Goal: Information Seeking & Learning: Learn about a topic

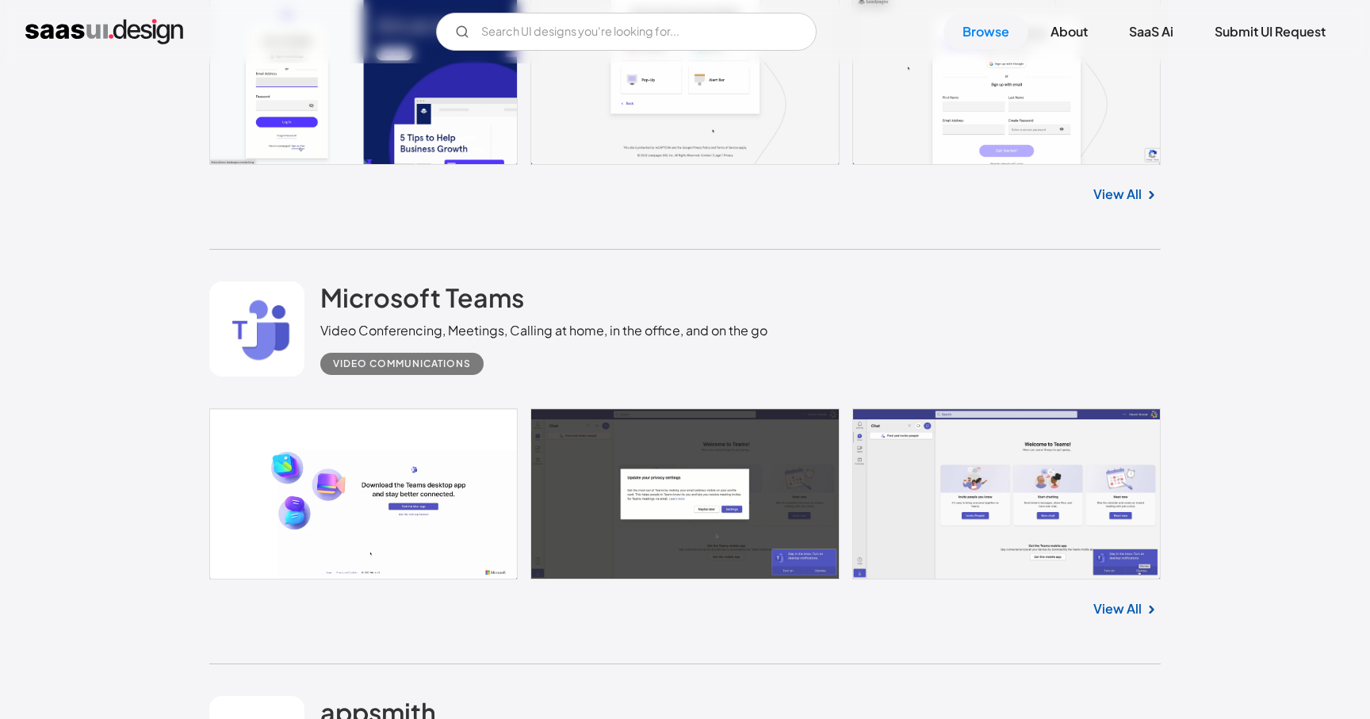
scroll to position [33356, 0]
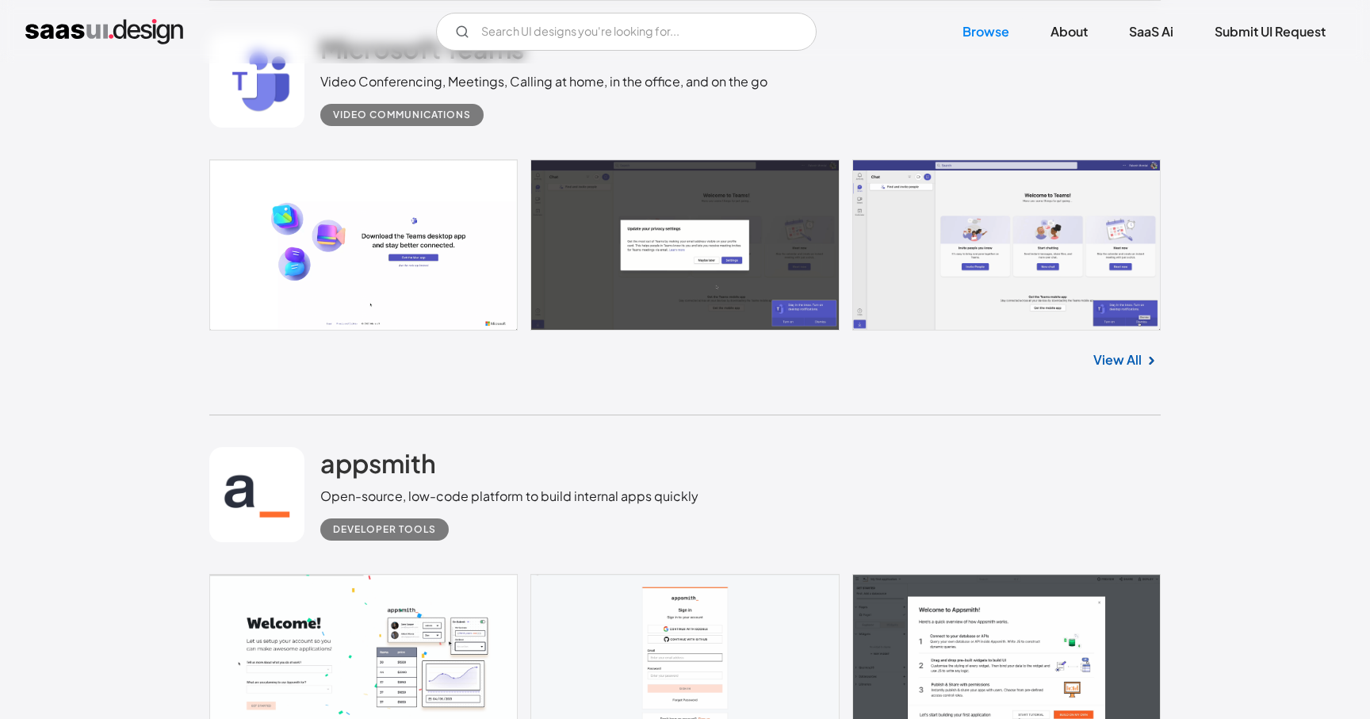
click at [1105, 370] on link "View All" at bounding box center [1118, 360] width 48 height 19
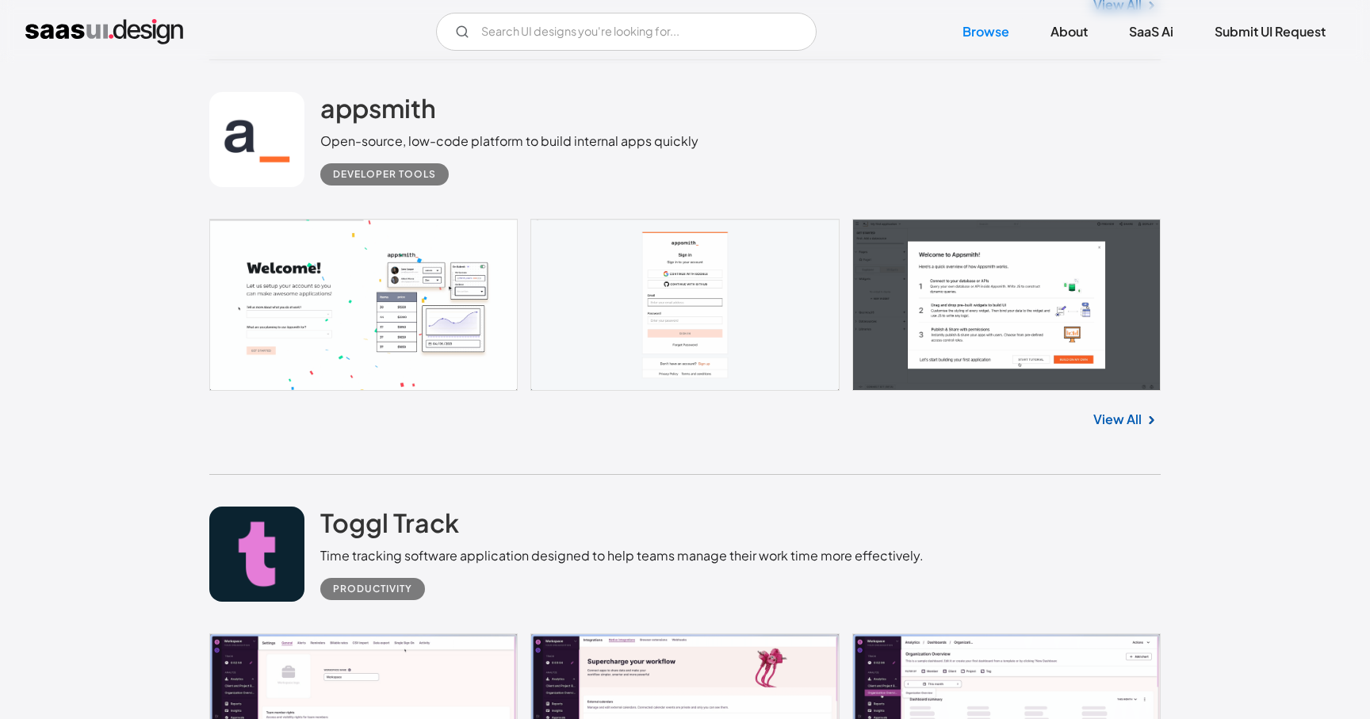
scroll to position [33690, 0]
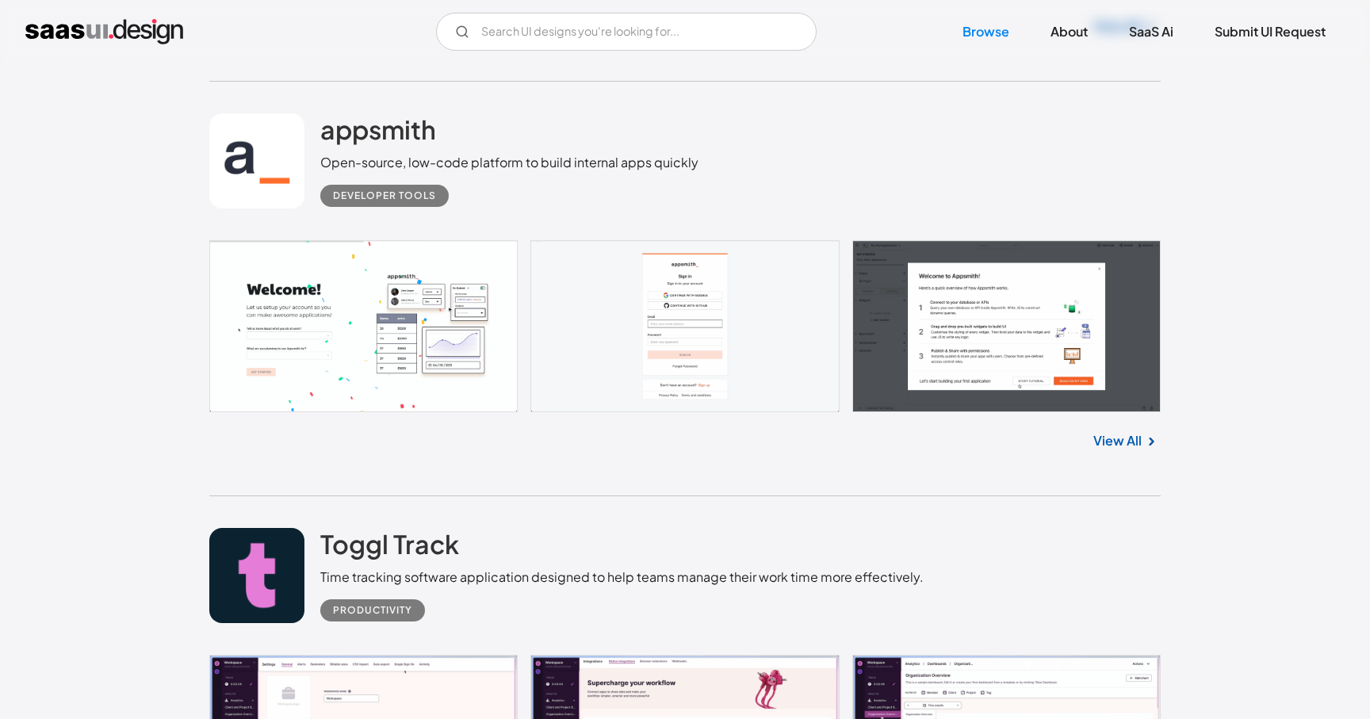
click at [1123, 450] on link "View All" at bounding box center [1118, 440] width 48 height 19
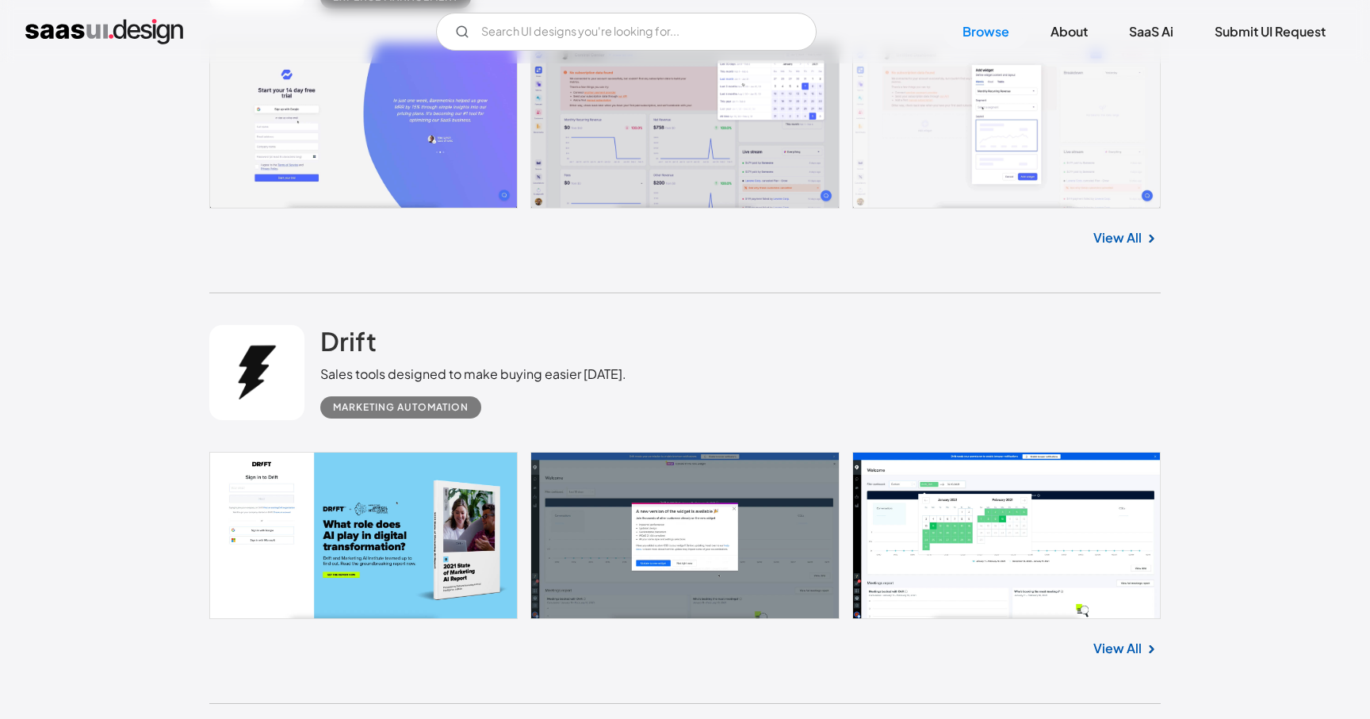
scroll to position [39241, 0]
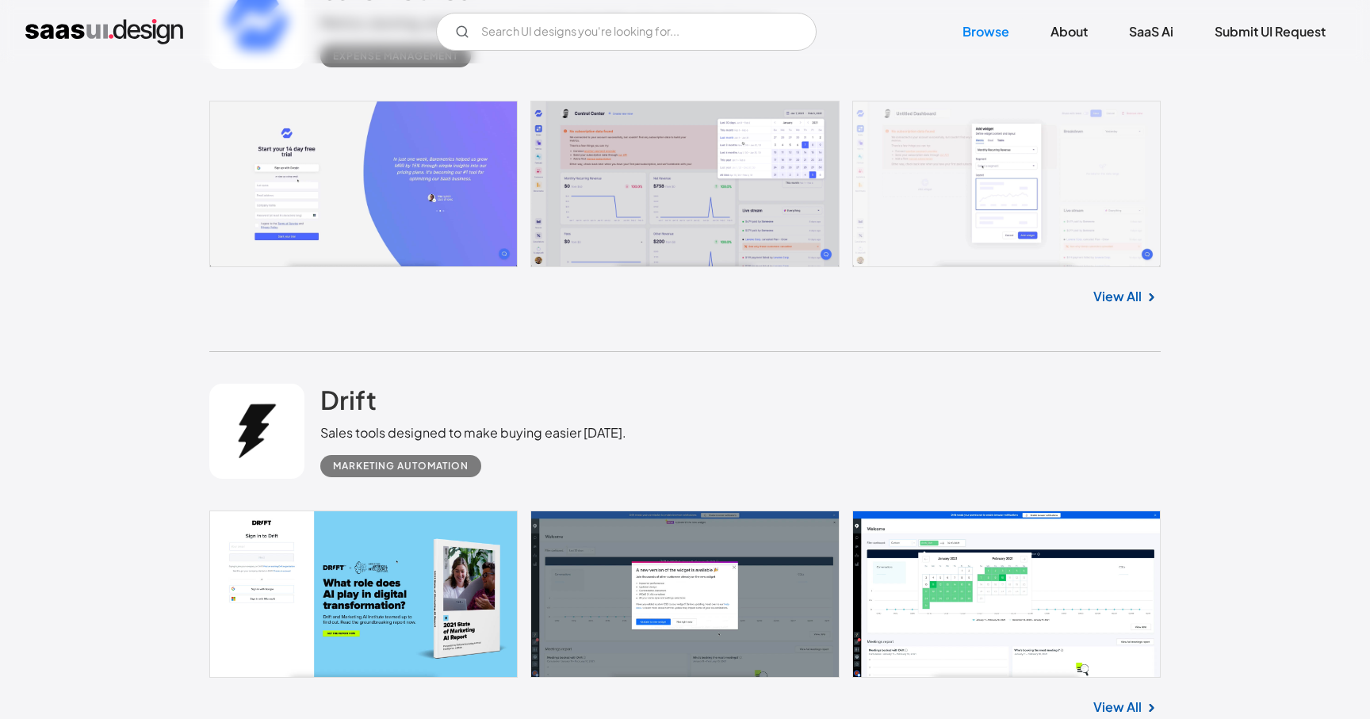
click at [1126, 306] on link "View All" at bounding box center [1118, 296] width 48 height 19
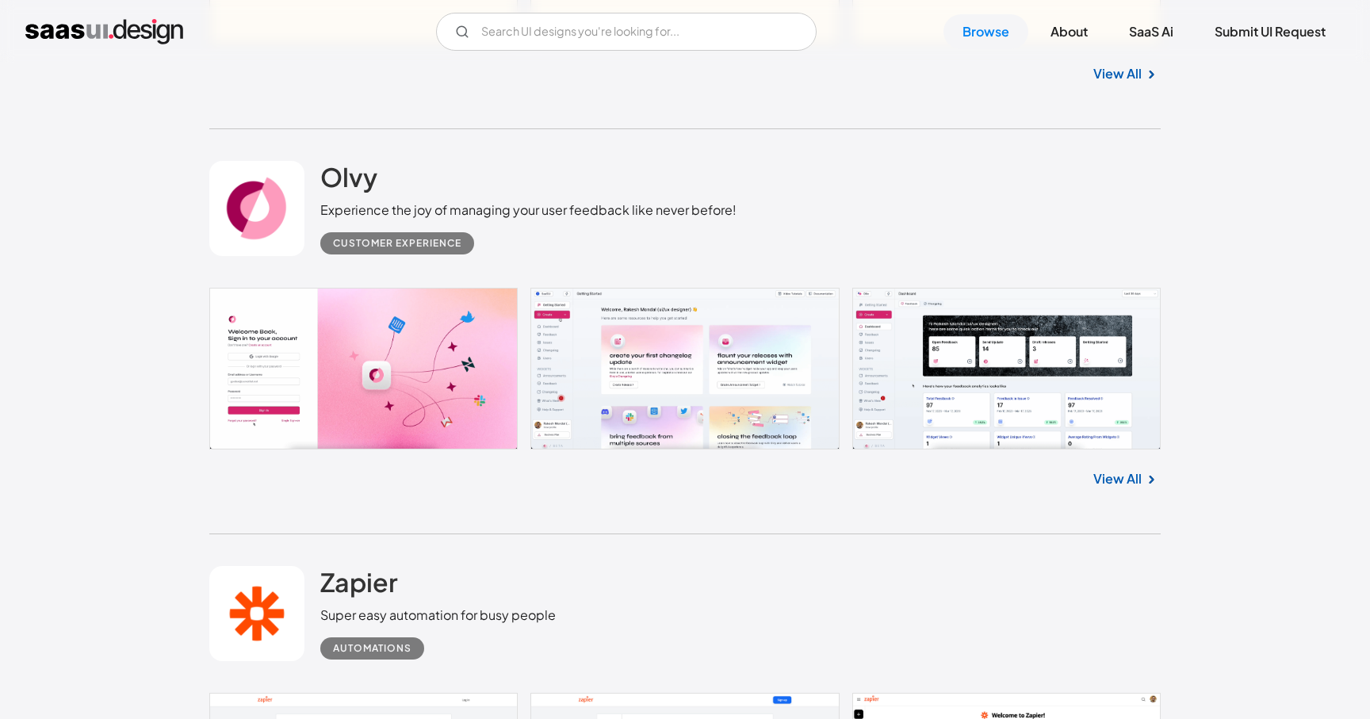
scroll to position [40828, 0]
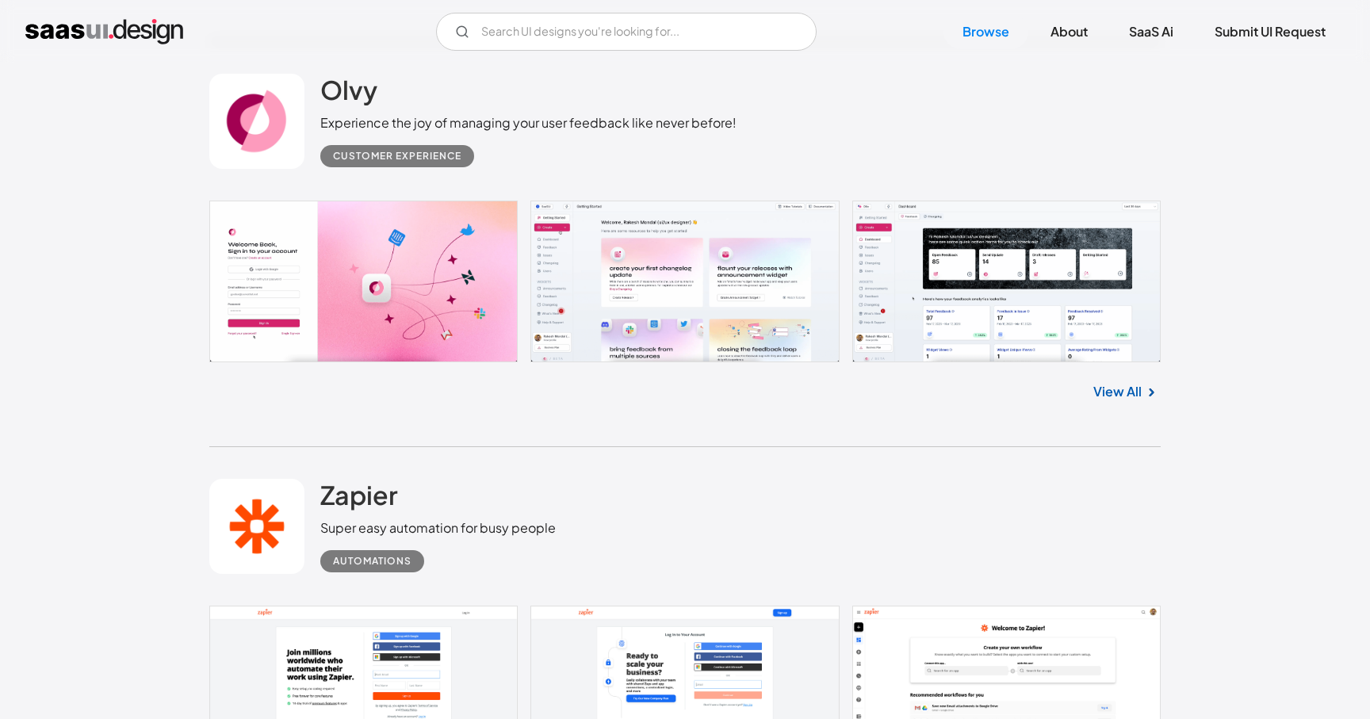
click at [1136, 401] on link "View All" at bounding box center [1118, 391] width 48 height 19
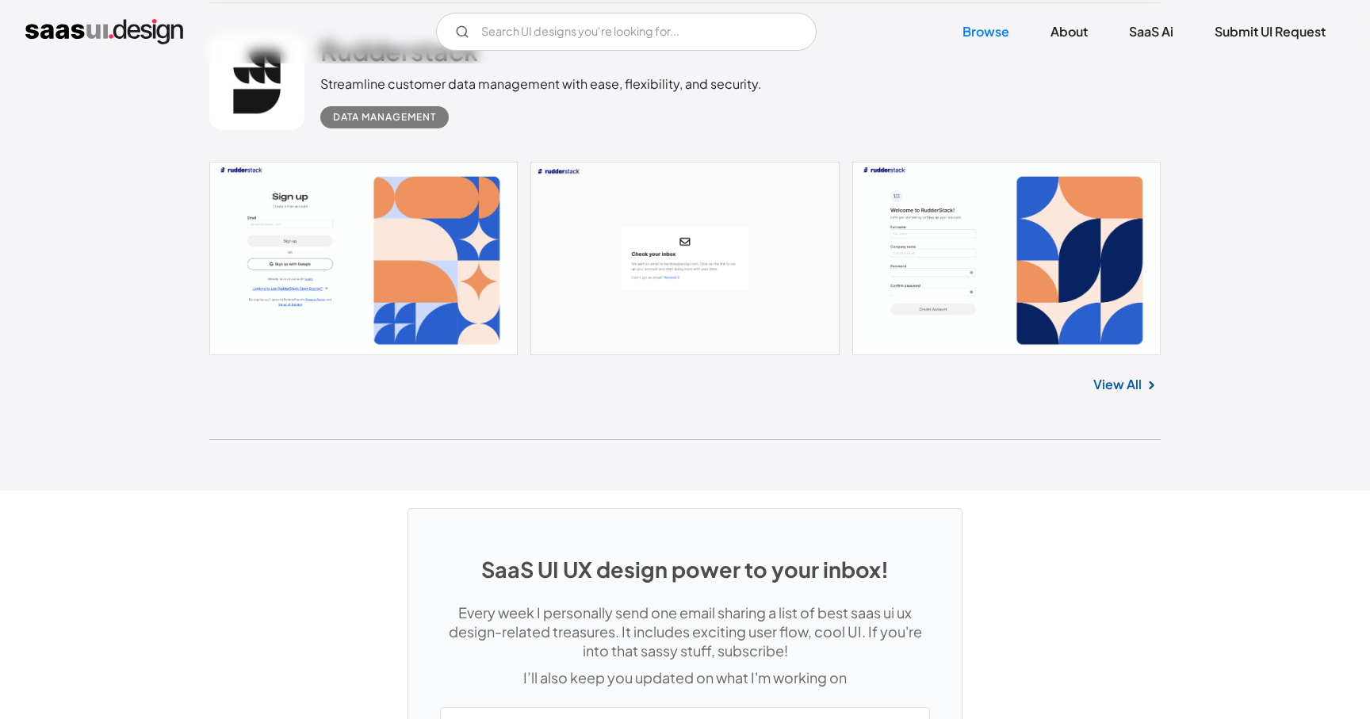
scroll to position [42035, 0]
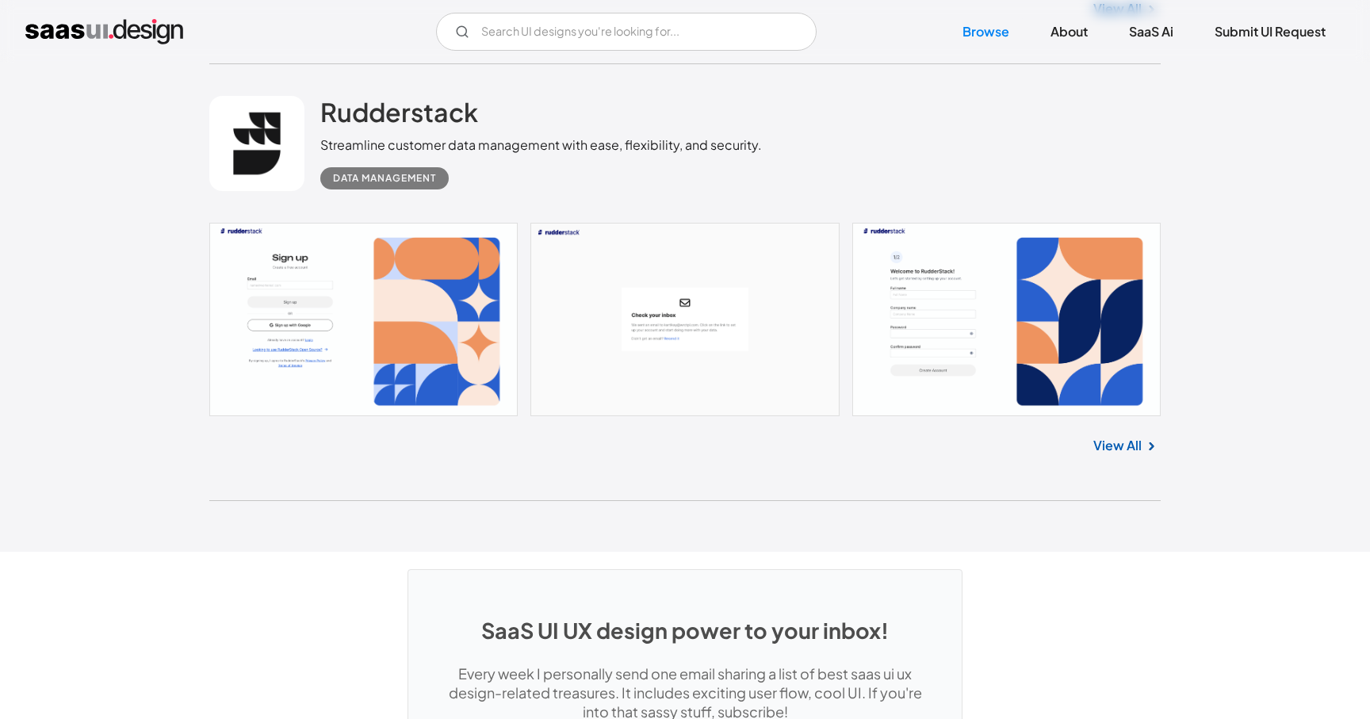
click at [1101, 455] on link "View All" at bounding box center [1118, 445] width 48 height 19
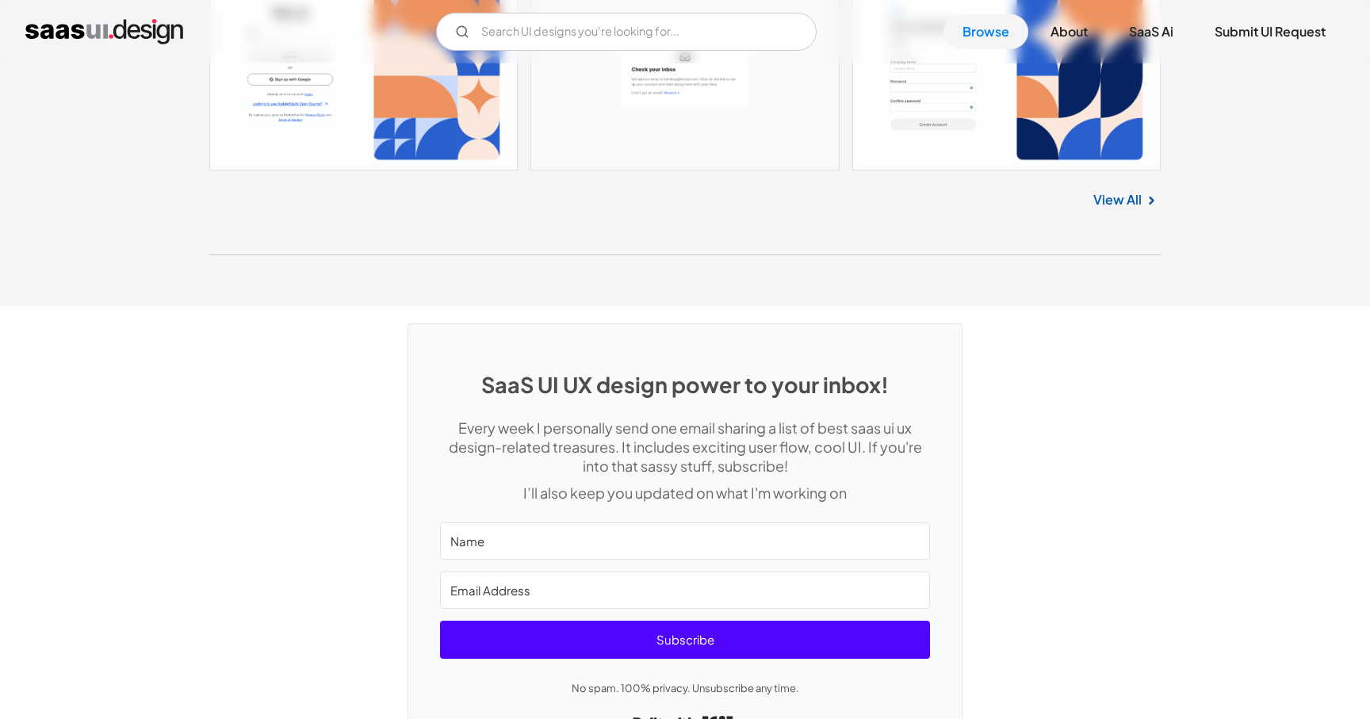
scroll to position [42344, 0]
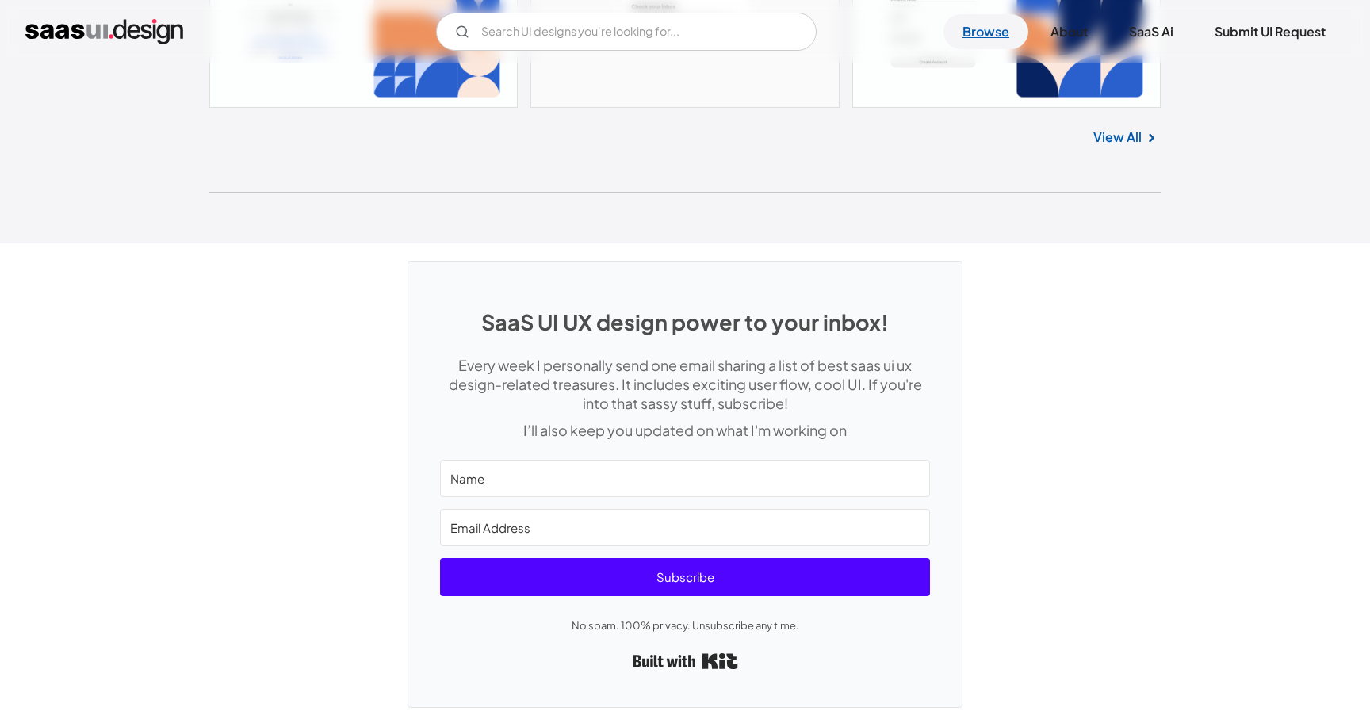
click at [1013, 30] on link "Browse" at bounding box center [986, 31] width 85 height 35
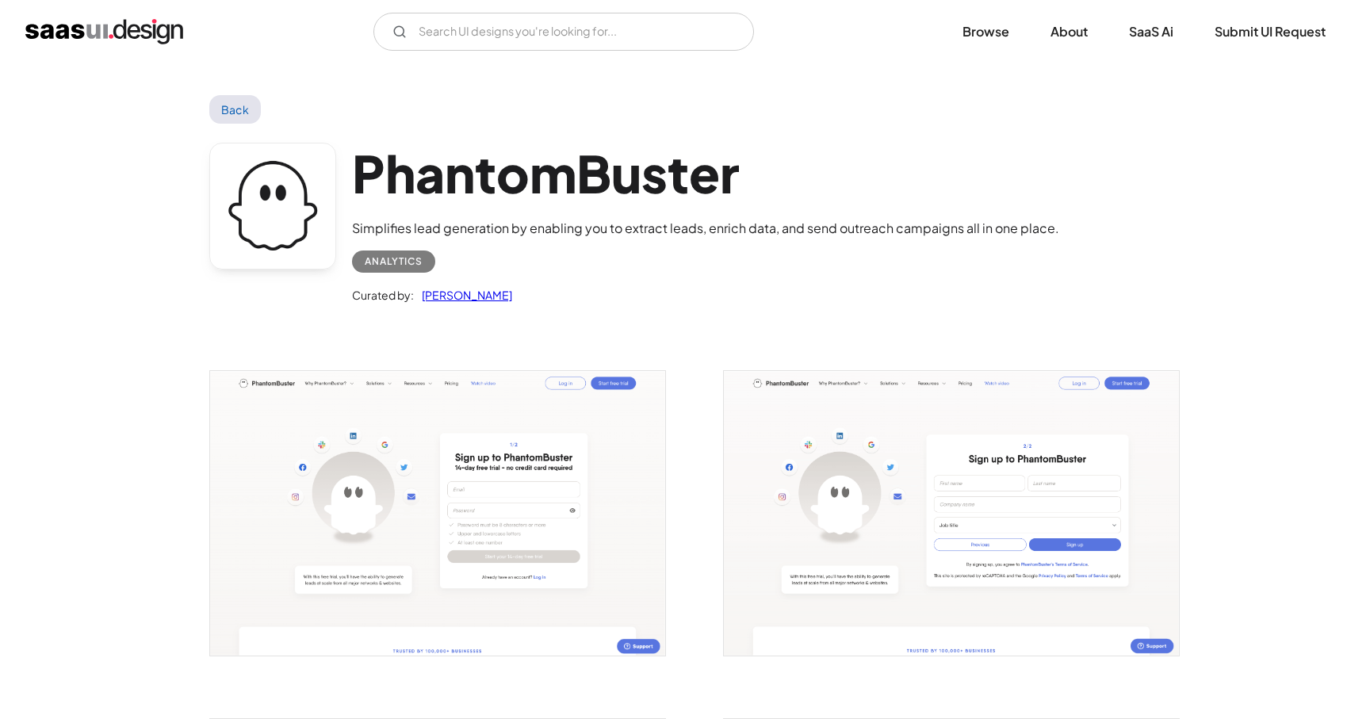
click at [400, 253] on div "Analytics" at bounding box center [394, 261] width 58 height 19
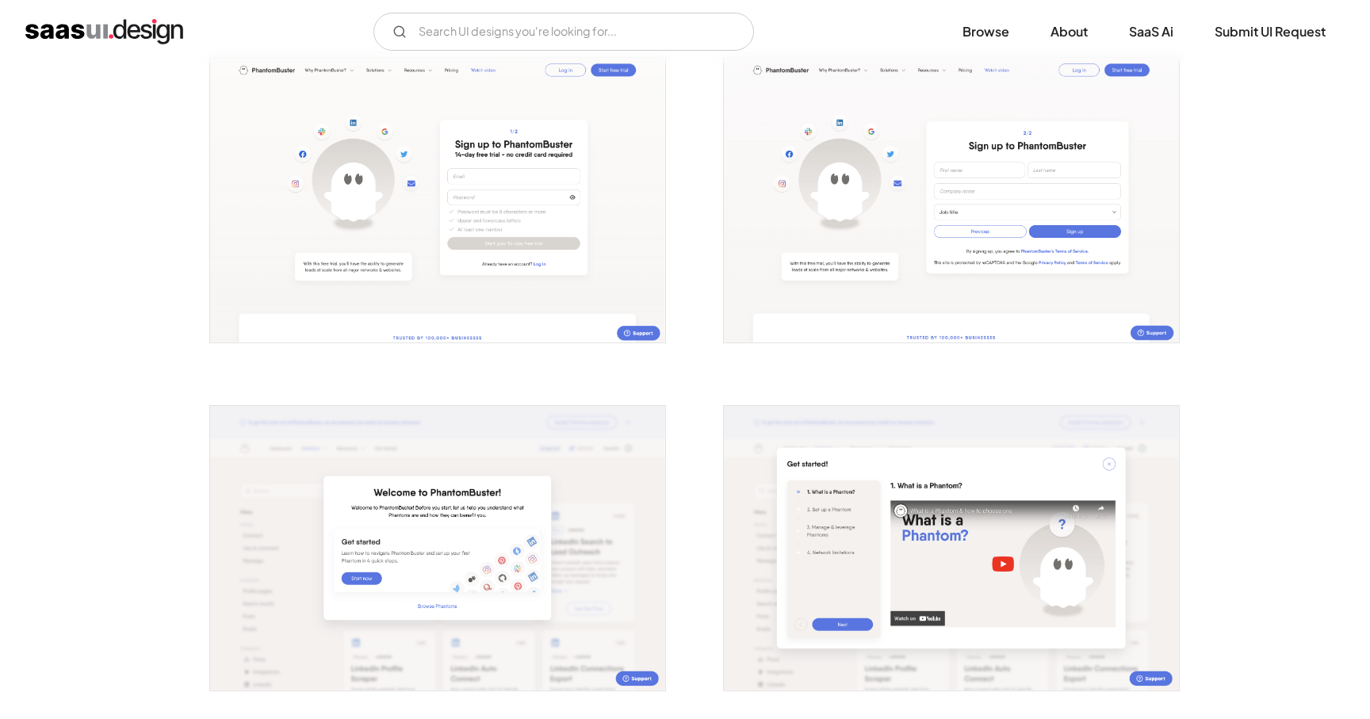
scroll to position [356, 0]
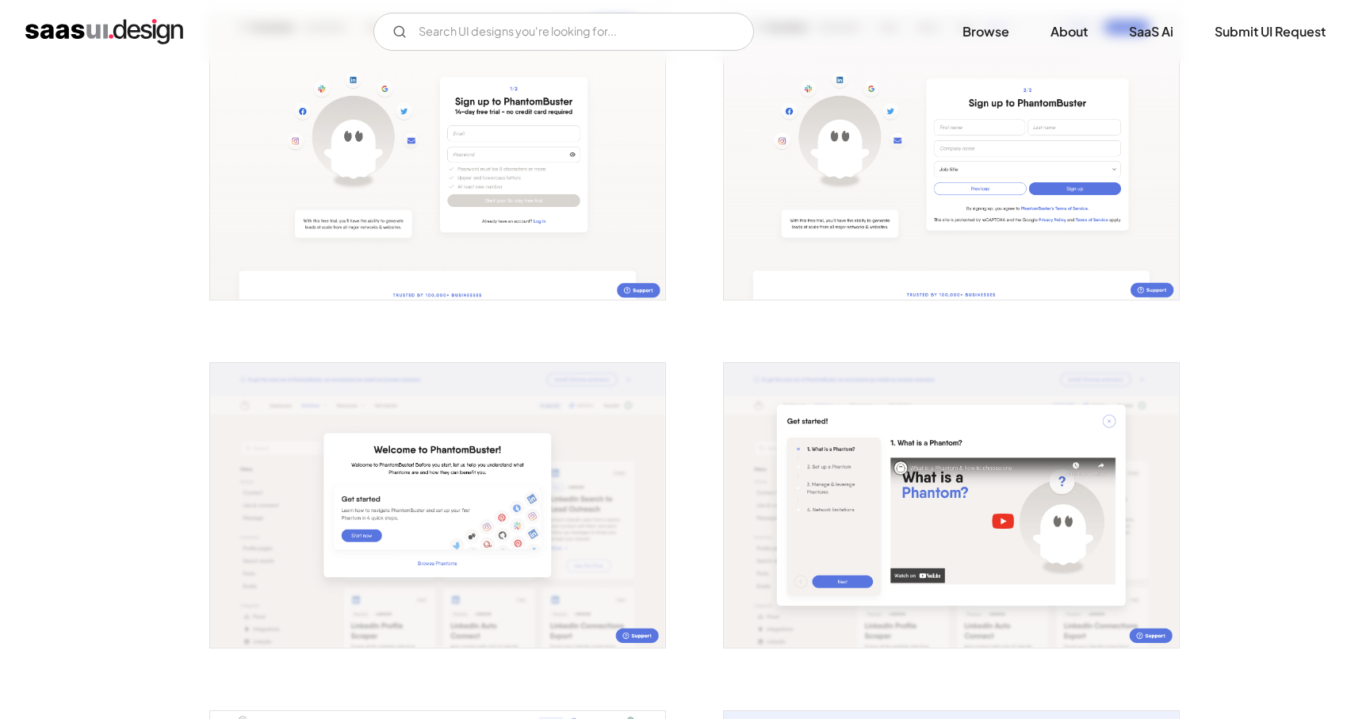
click at [488, 248] on img "open lightbox" at bounding box center [437, 157] width 455 height 285
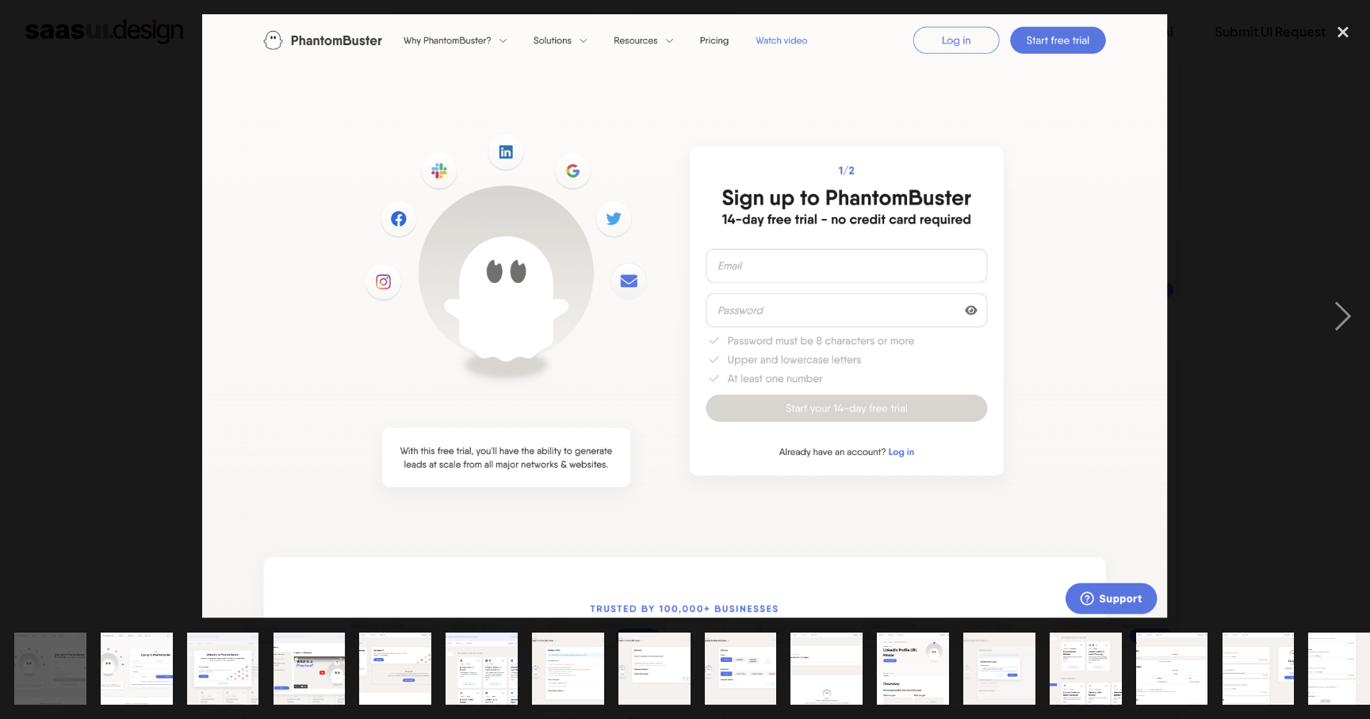
click at [1304, 393] on div at bounding box center [685, 316] width 1370 height 604
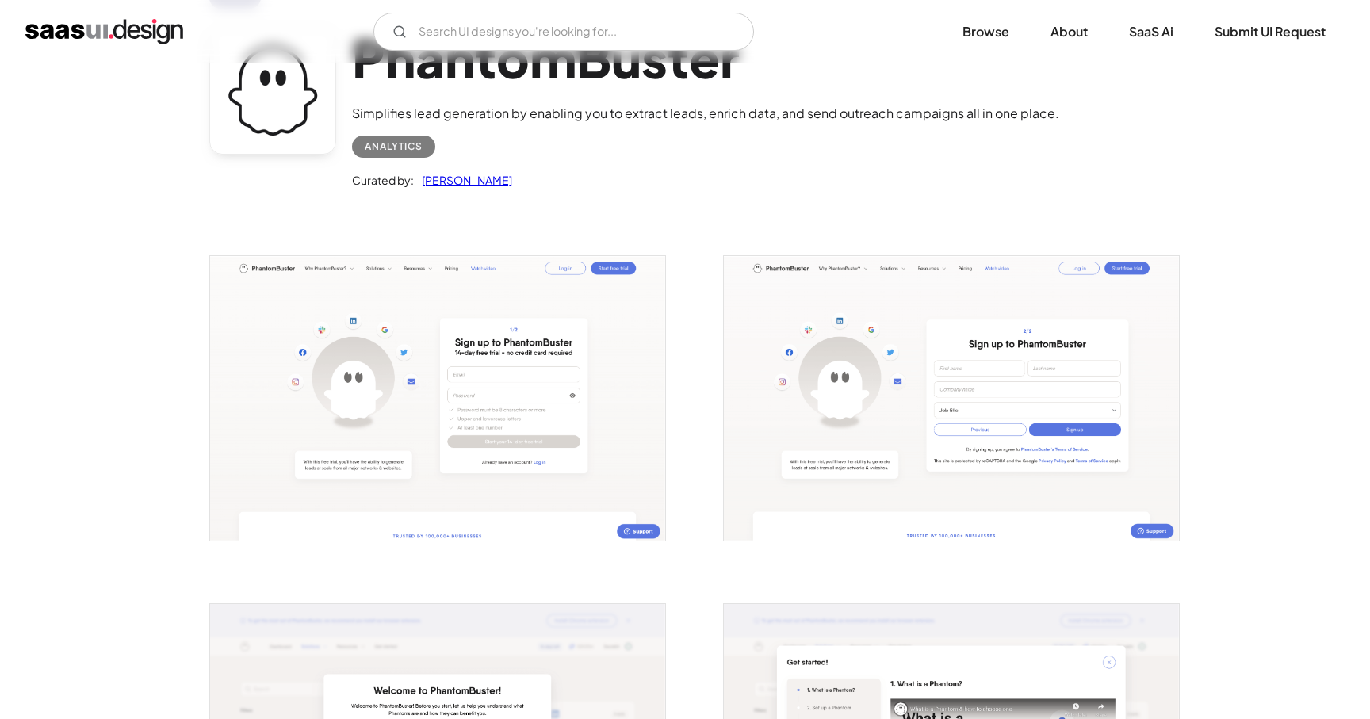
scroll to position [0, 0]
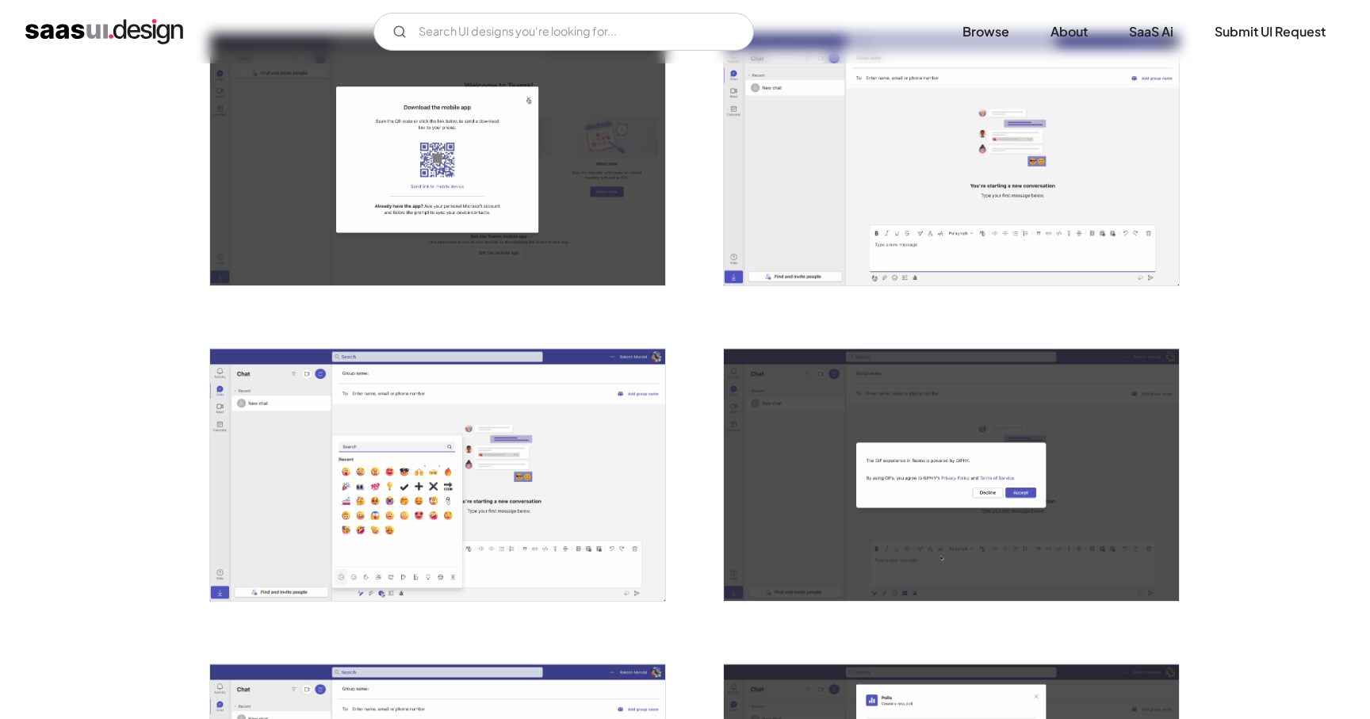
scroll to position [1126, 0]
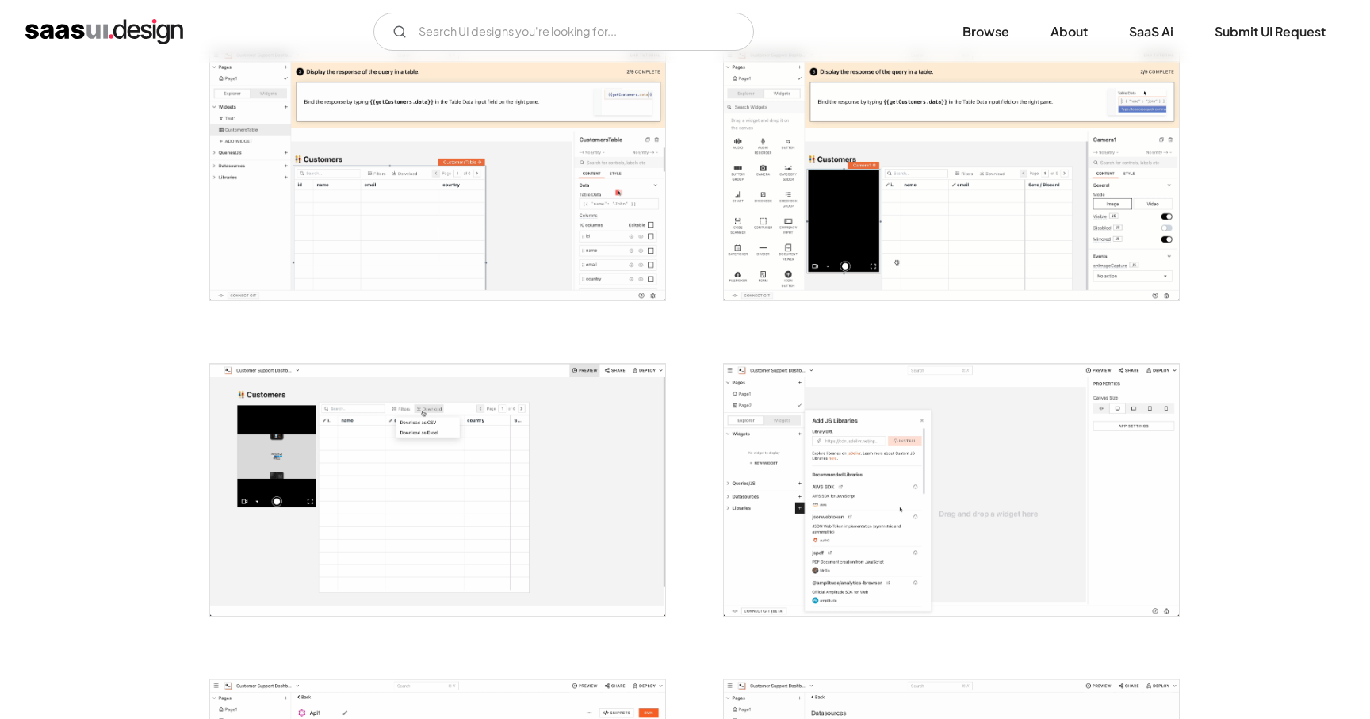
scroll to position [1364, 0]
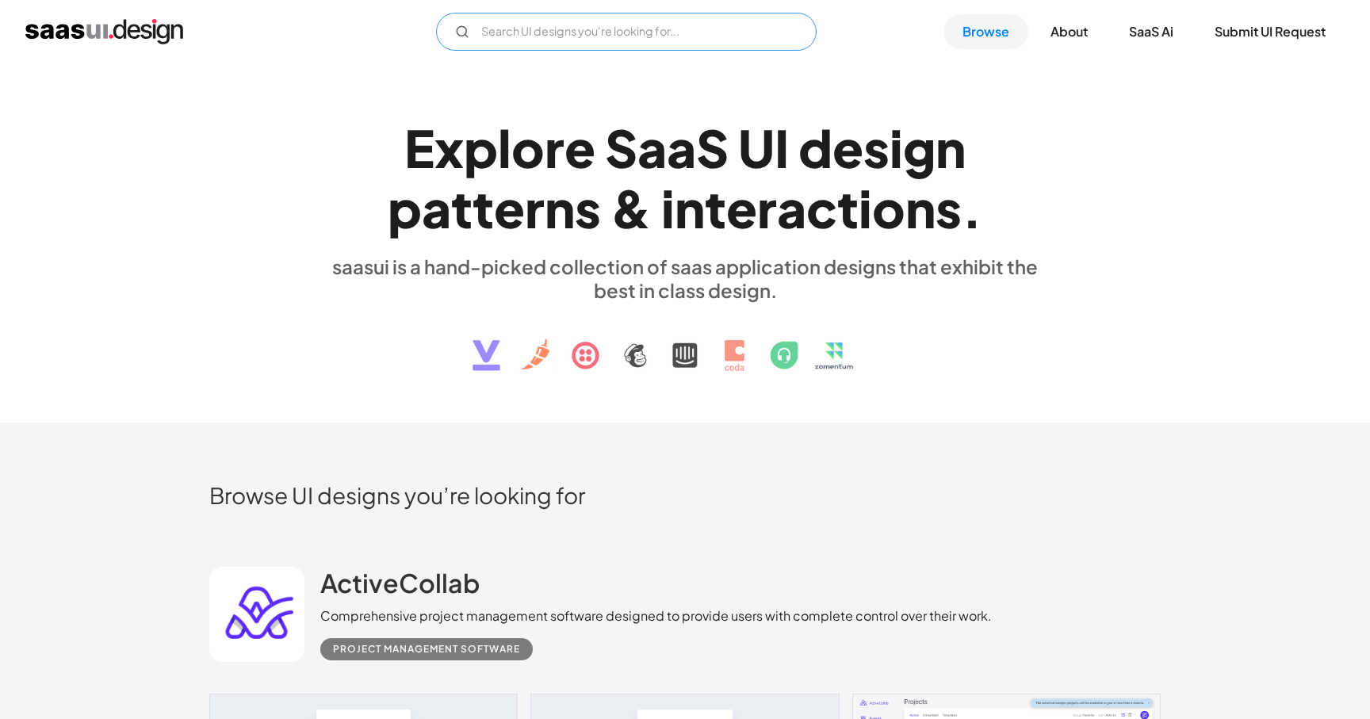
click at [653, 52] on div "V7 Labs Gen AI Application Design Best-in-class data labeling tool. GenAI Close…" at bounding box center [685, 31] width 1370 height 63
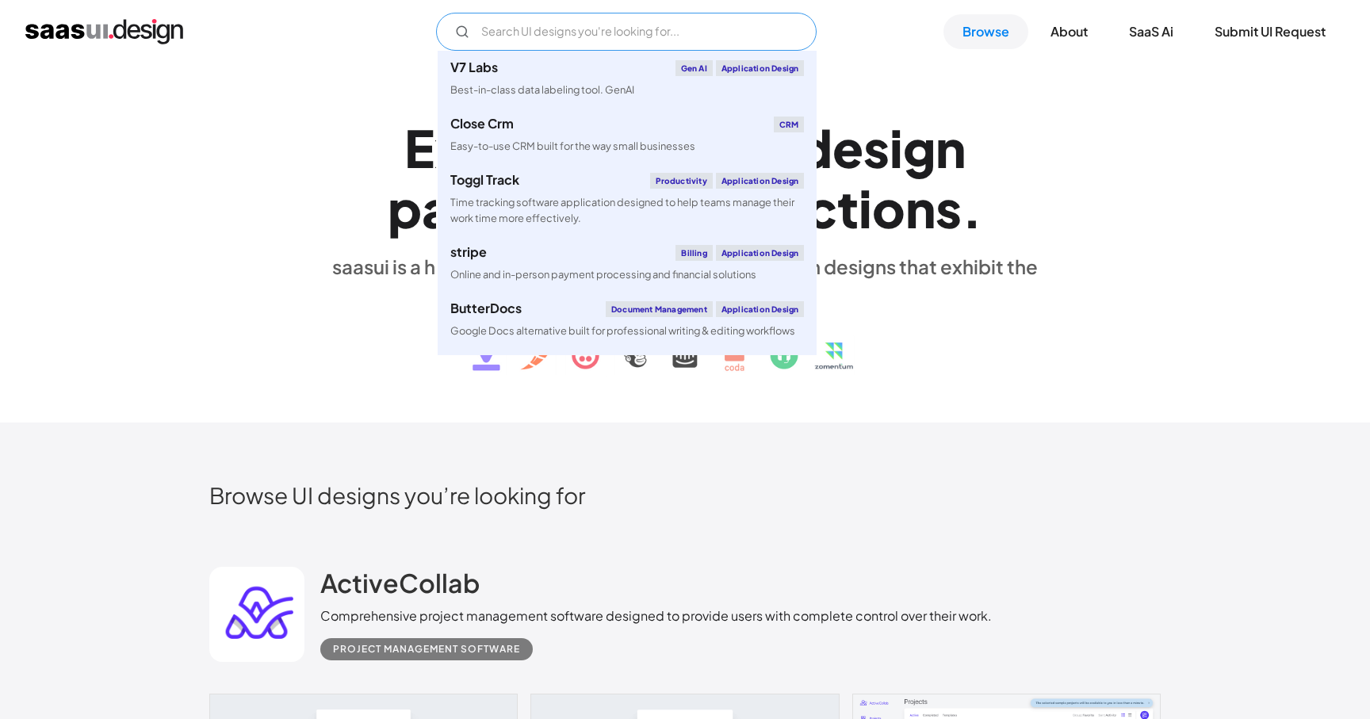
type input "ד"
type input "a"
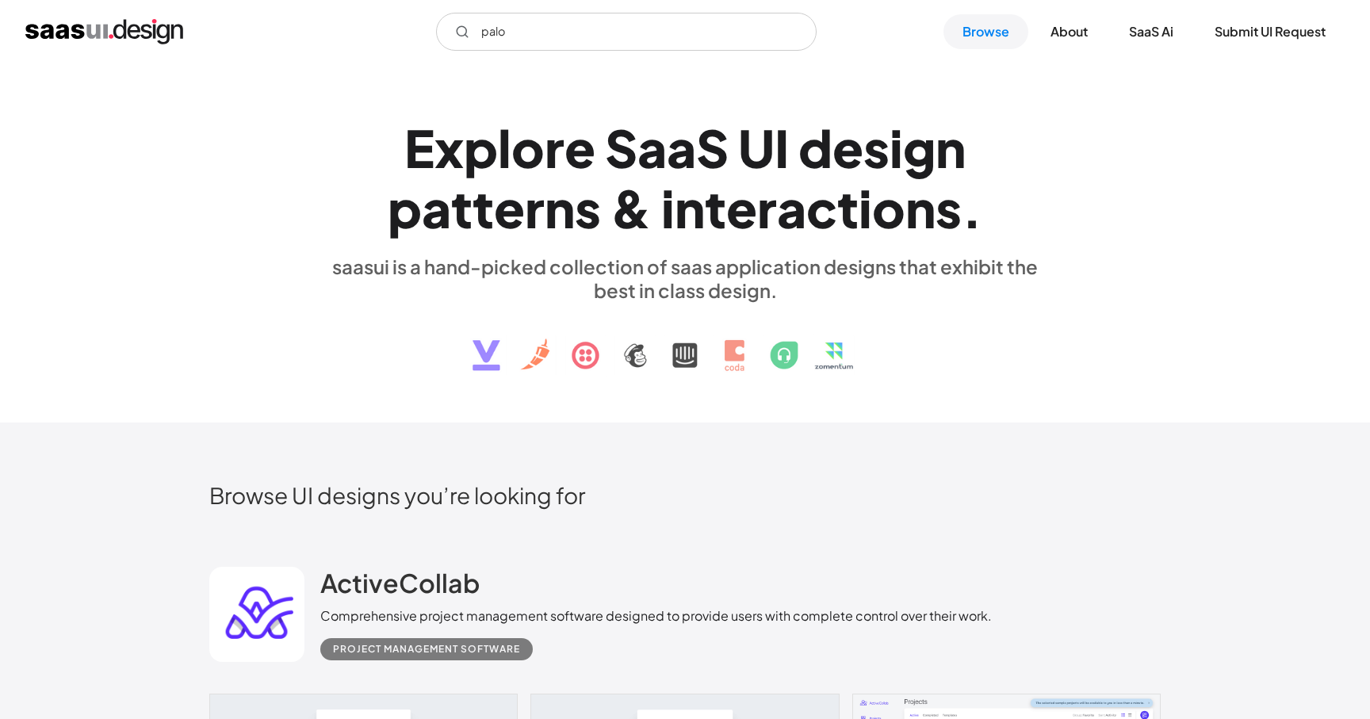
click at [583, 11] on div "palo Not found ! Thank you! Your submission has been received! Oops! Something …" at bounding box center [685, 31] width 1370 height 63
click at [573, 52] on div "palo Not found ! Thank you! Your submission has been received! Oops! Something …" at bounding box center [685, 31] width 1370 height 63
click at [564, 32] on input "palo" at bounding box center [626, 32] width 381 height 38
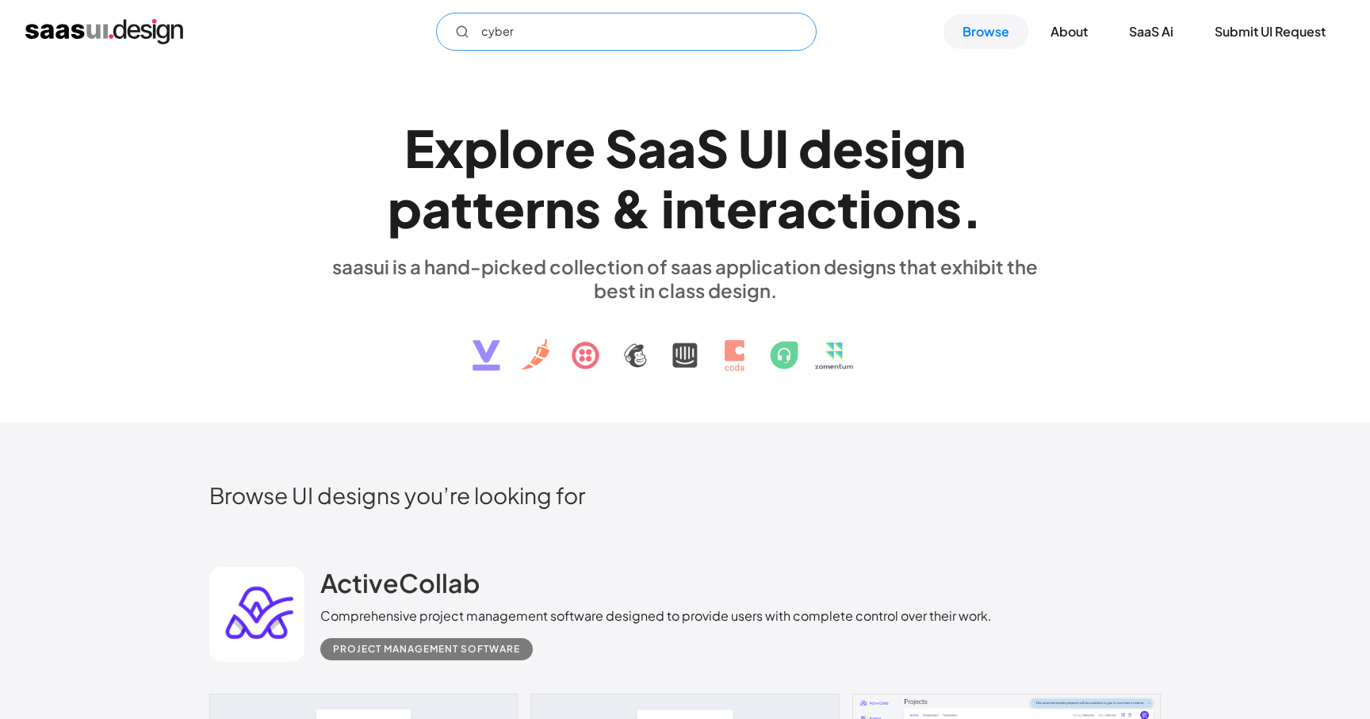
click at [521, 14] on input "cyber" at bounding box center [626, 32] width 381 height 38
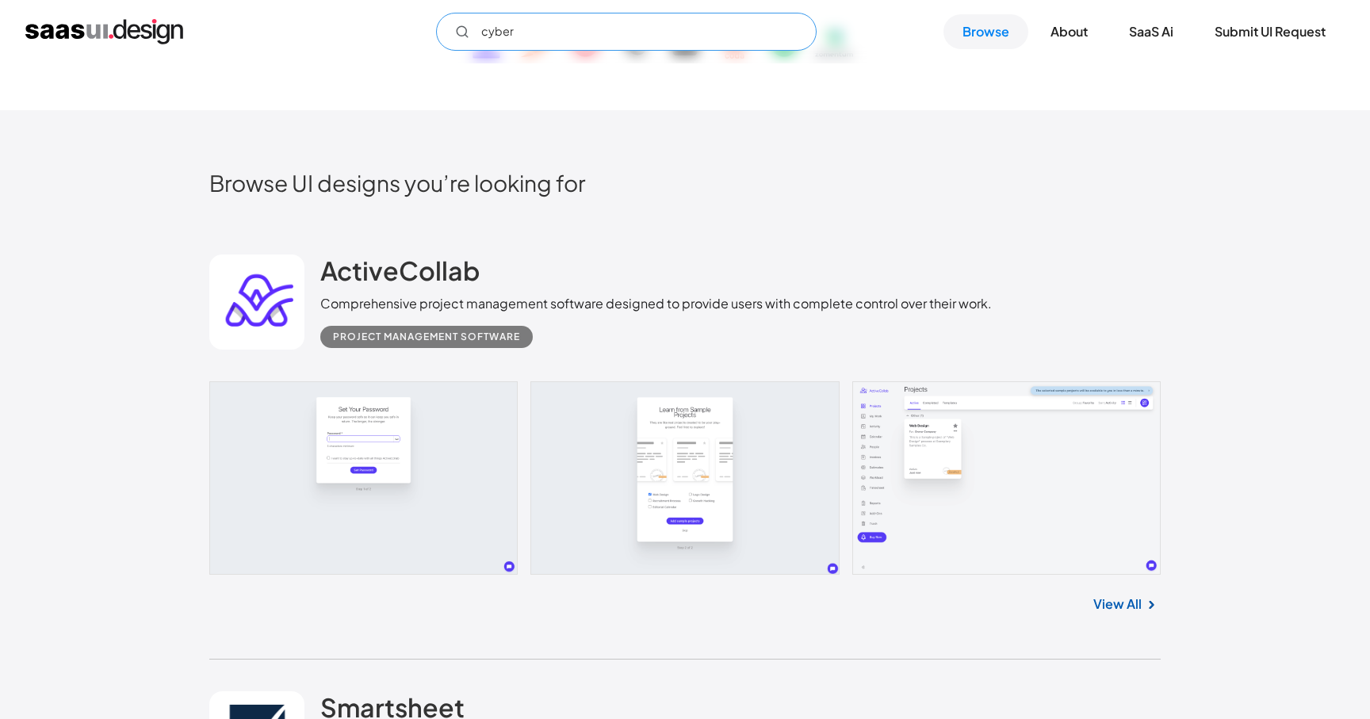
scroll to position [311, 0]
click at [610, 37] on input "cyber" at bounding box center [626, 32] width 381 height 38
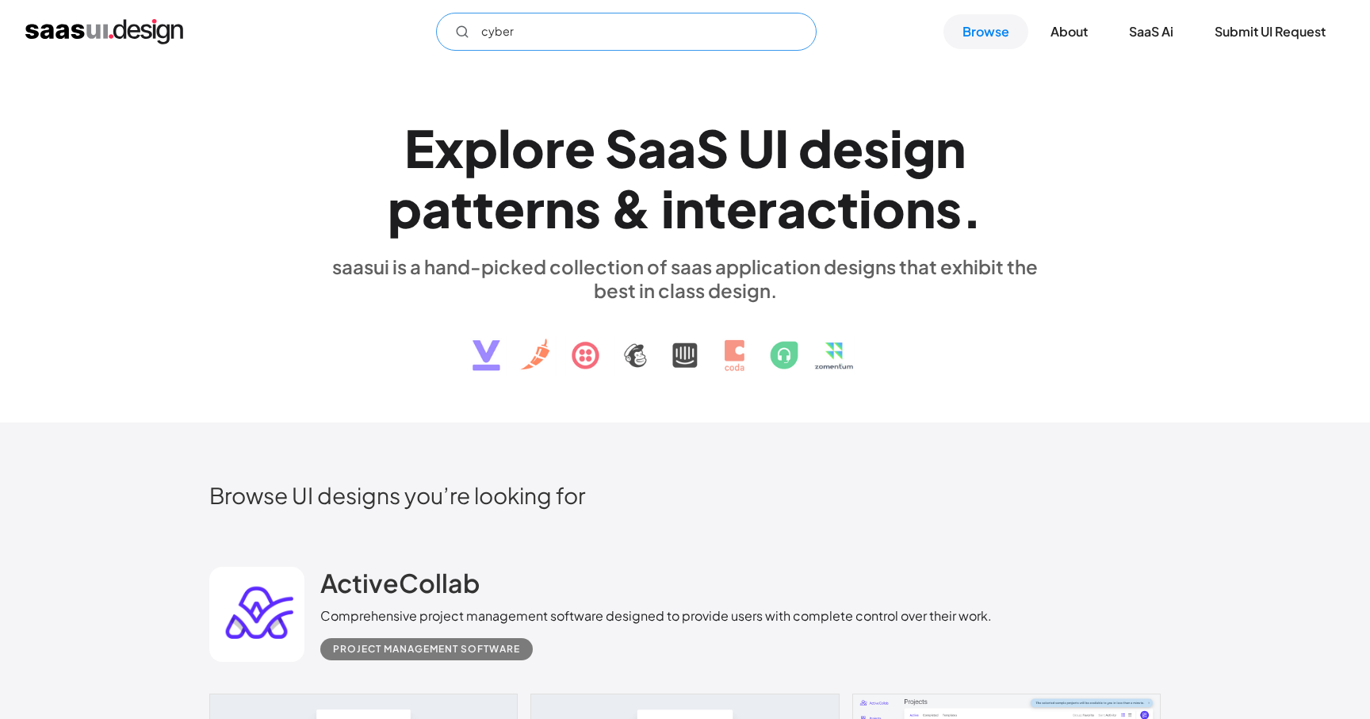
type input "cyber"
click at [597, 10] on div "cyber Not found ! Thank you! Your submission has been received! Oops! Something…" at bounding box center [685, 31] width 1370 height 63
click at [91, 38] on img "home" at bounding box center [104, 31] width 158 height 25
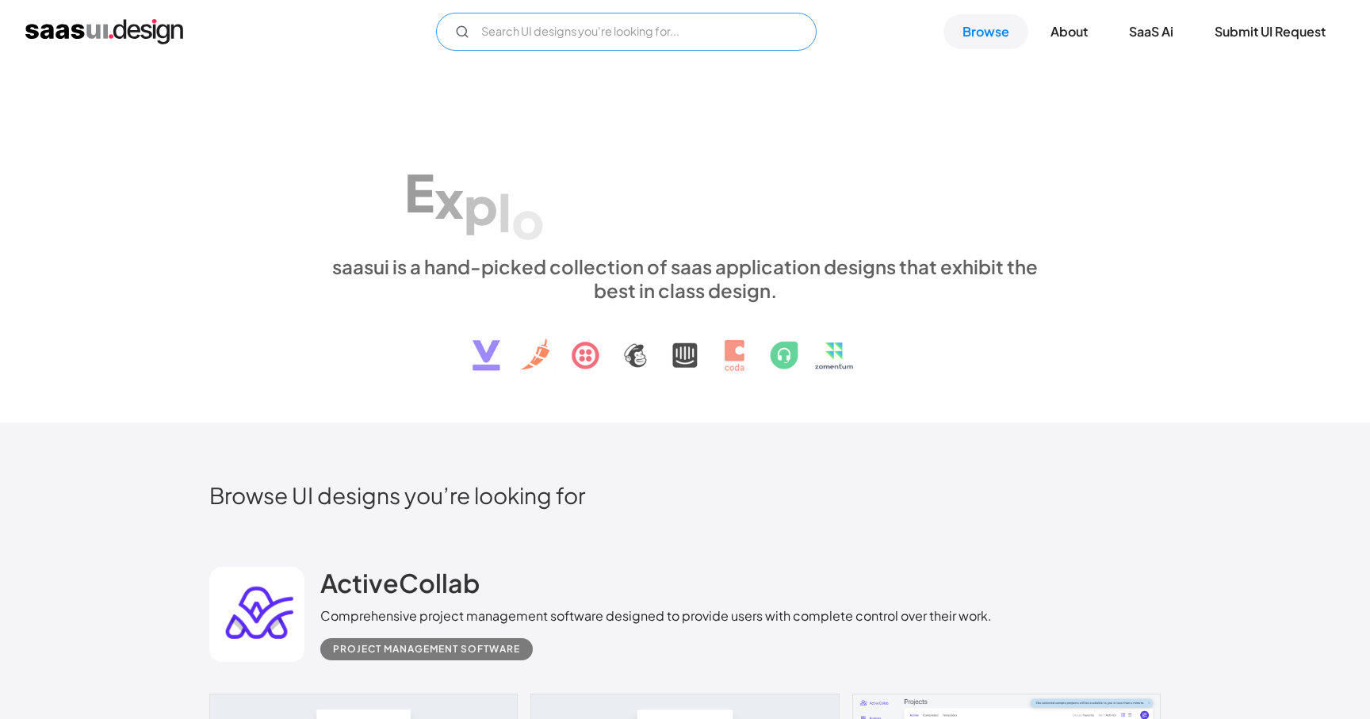
click at [621, 29] on input "Email Form" at bounding box center [626, 32] width 381 height 38
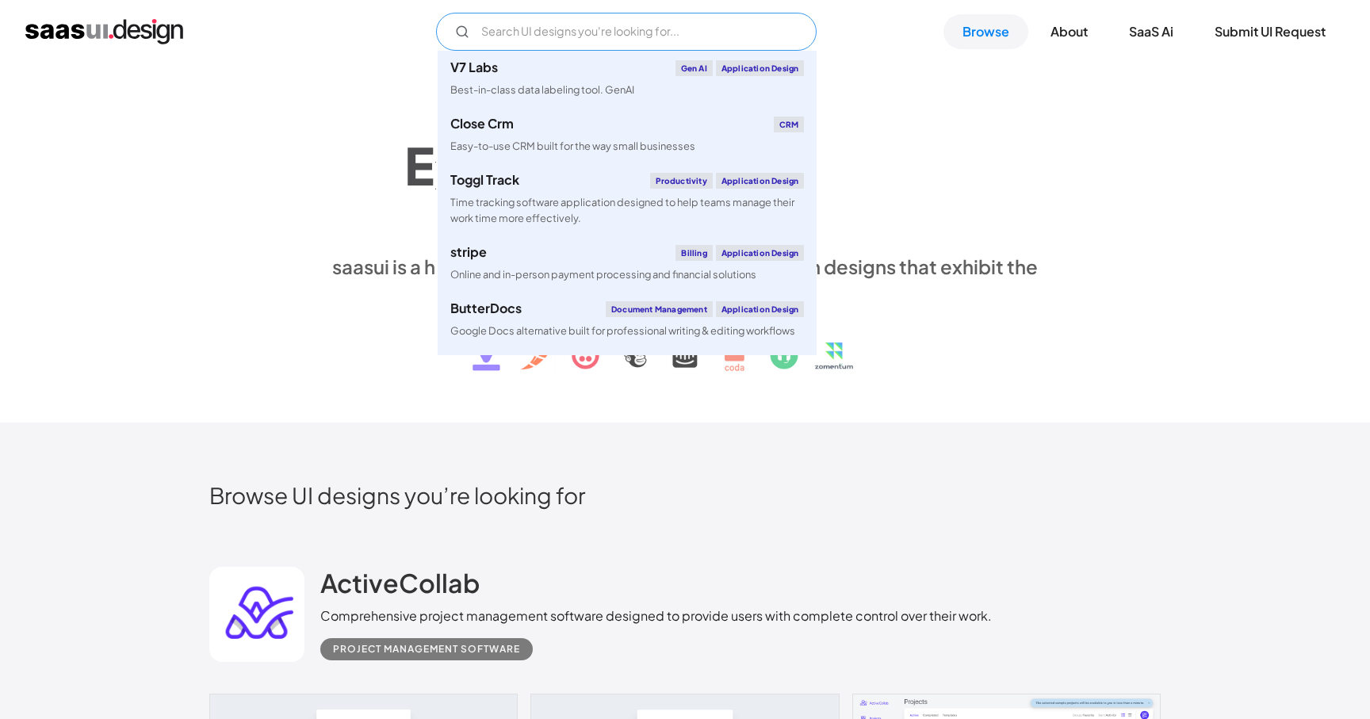
type input "x"
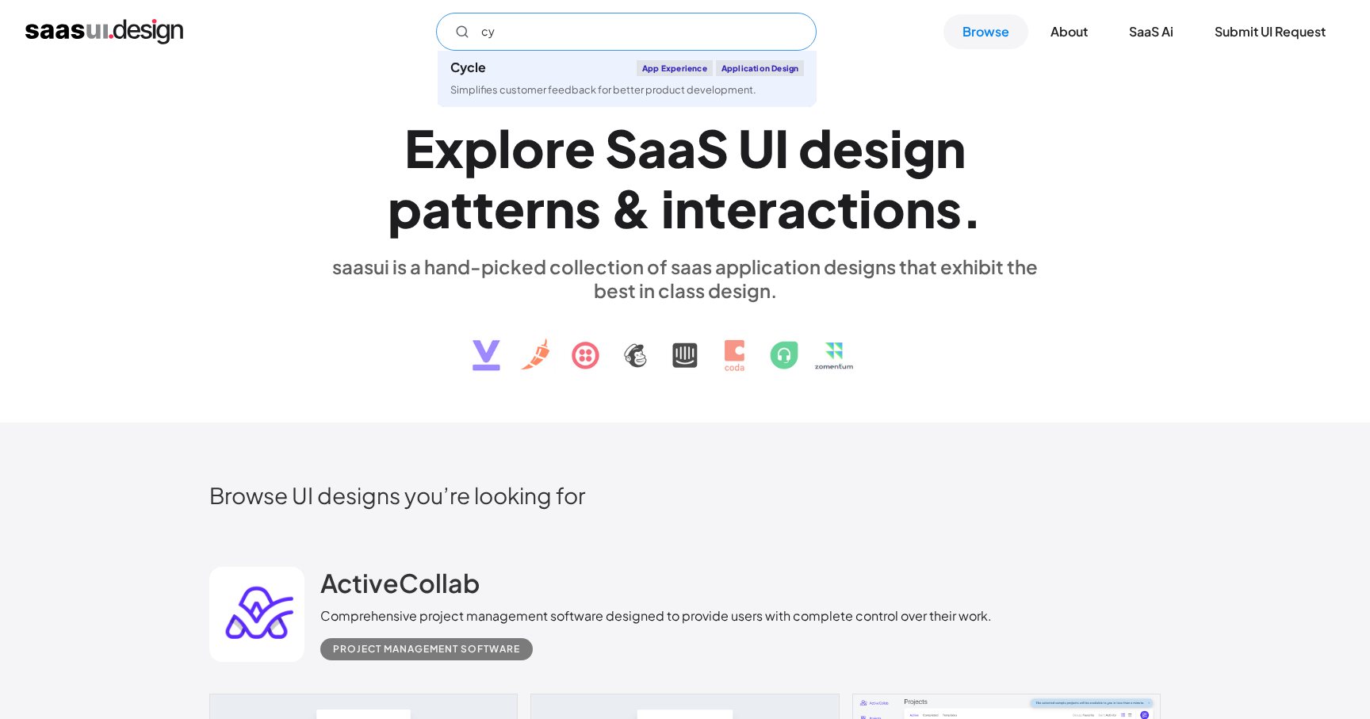
type input "c"
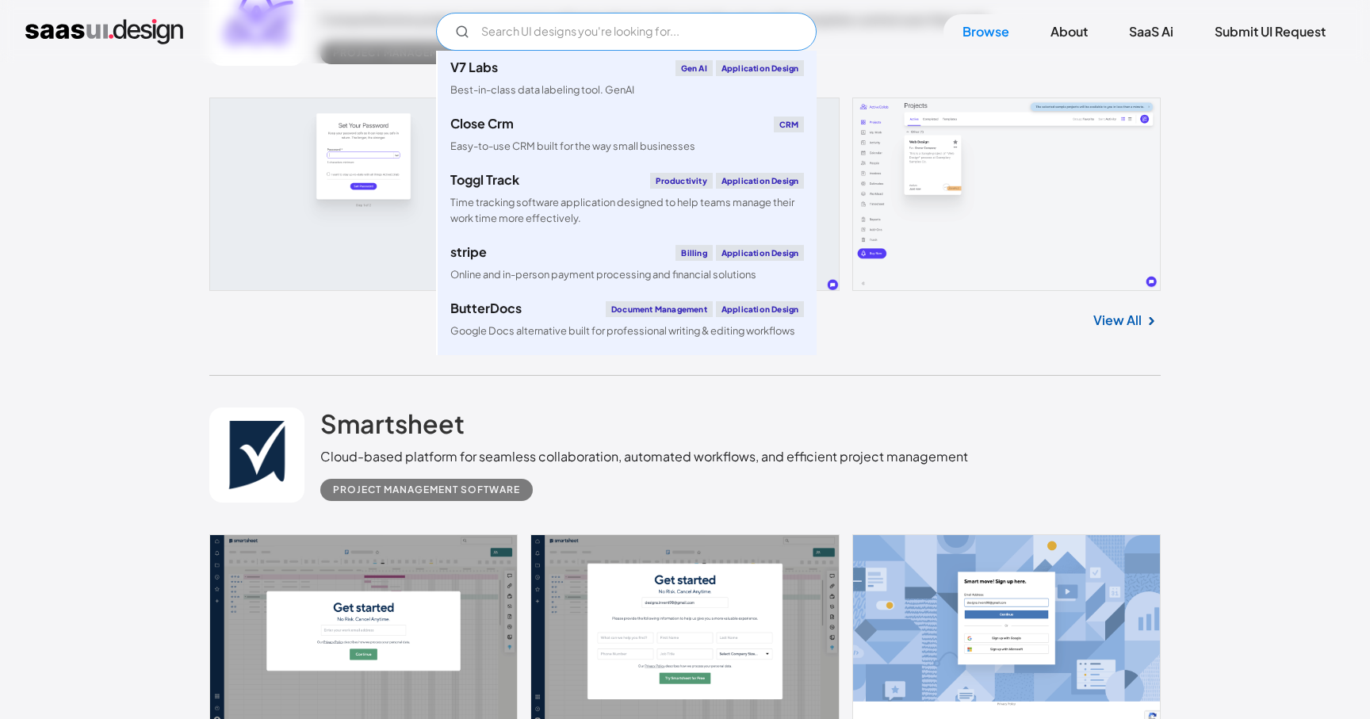
scroll to position [958, 0]
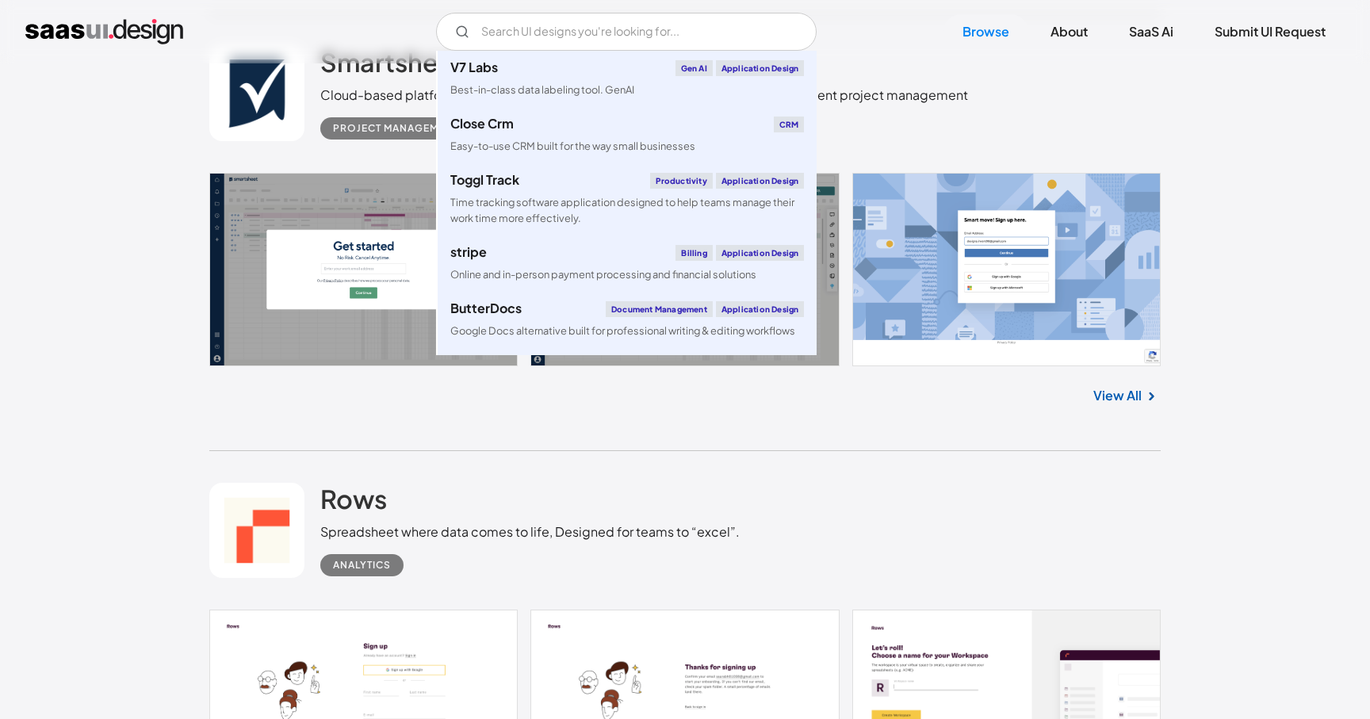
click at [1151, 314] on link at bounding box center [685, 269] width 952 height 193
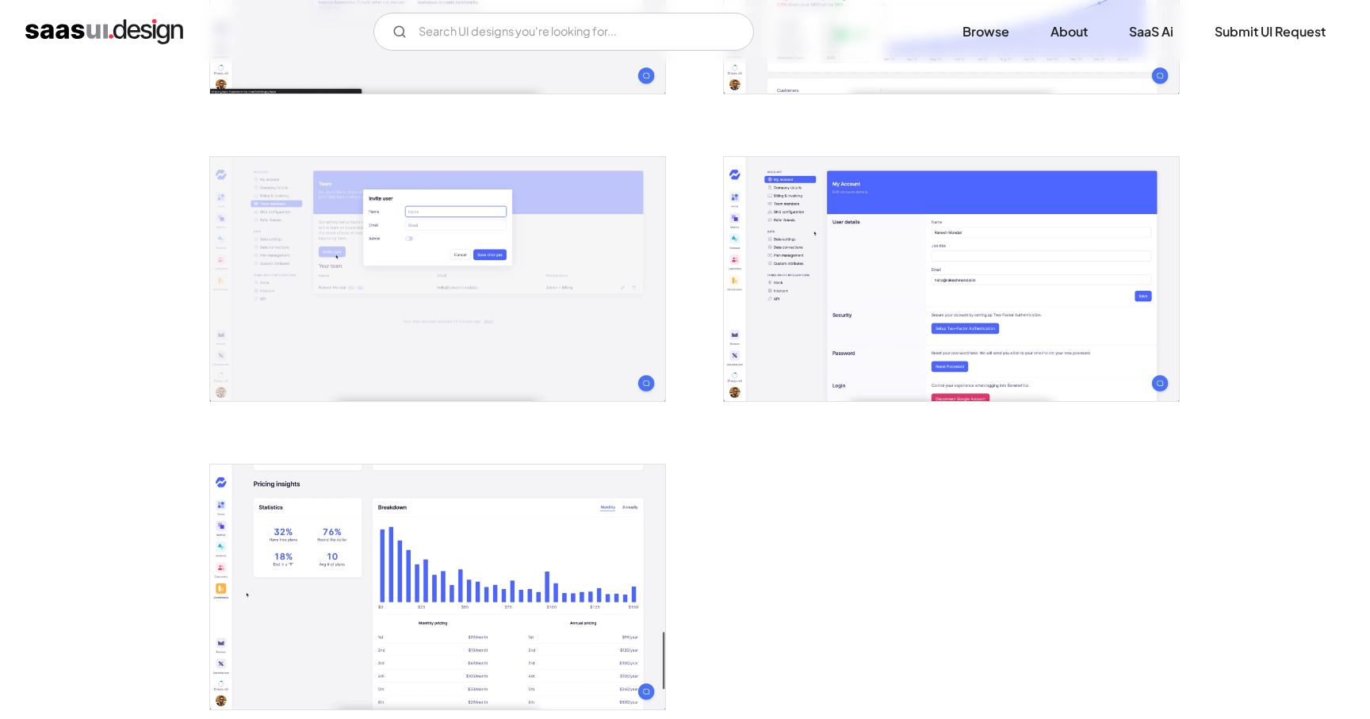
scroll to position [2768, 0]
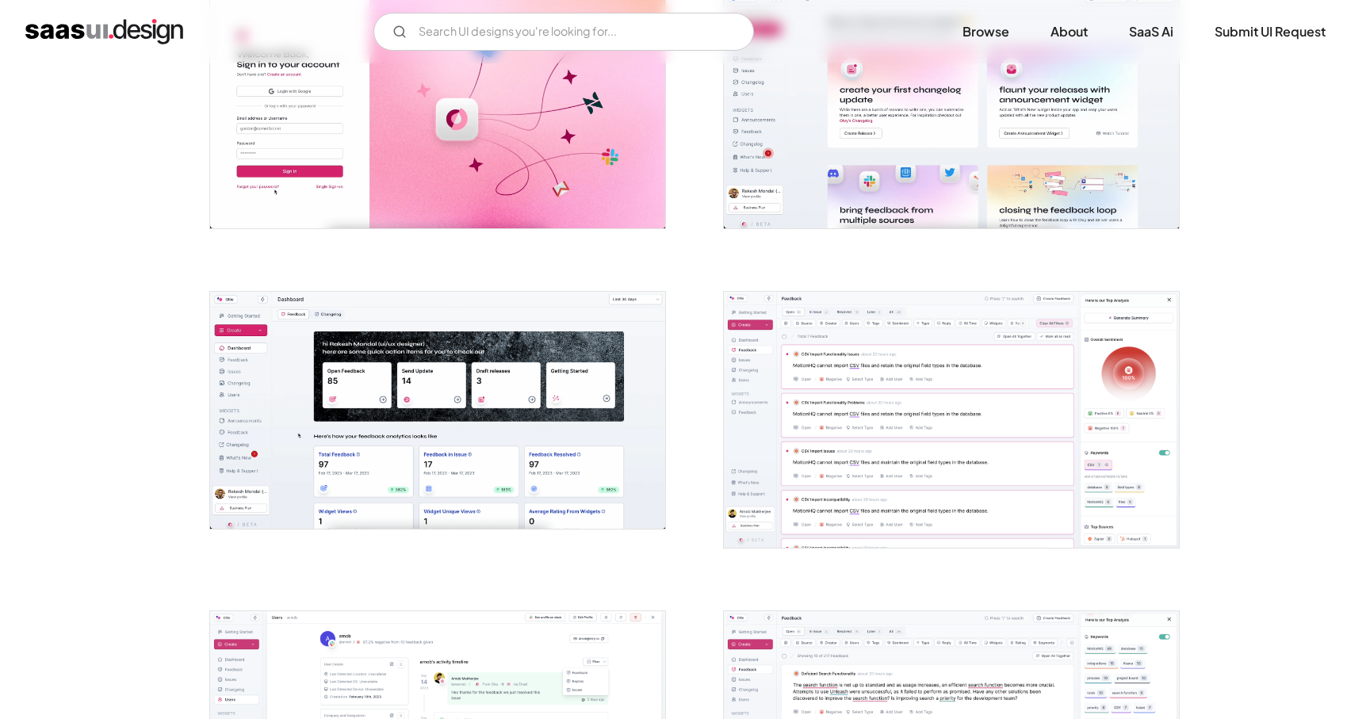
scroll to position [423, 0]
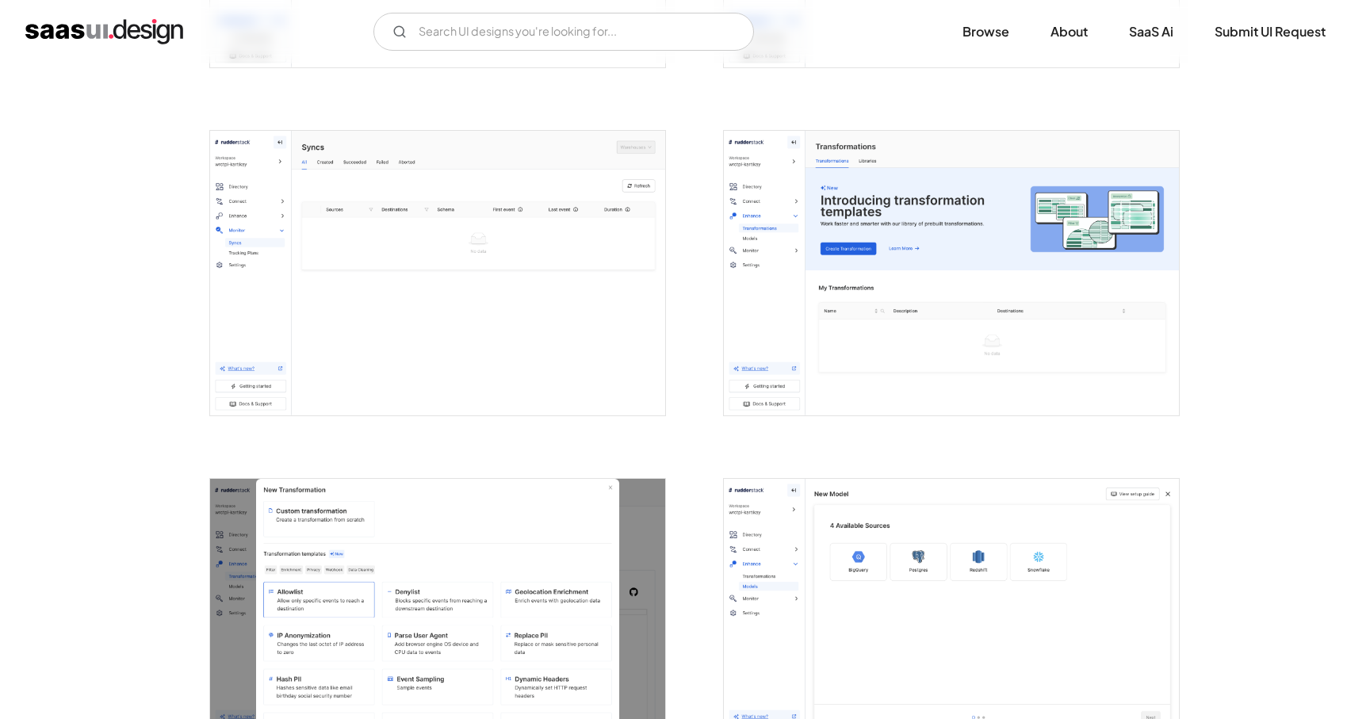
scroll to position [2361, 0]
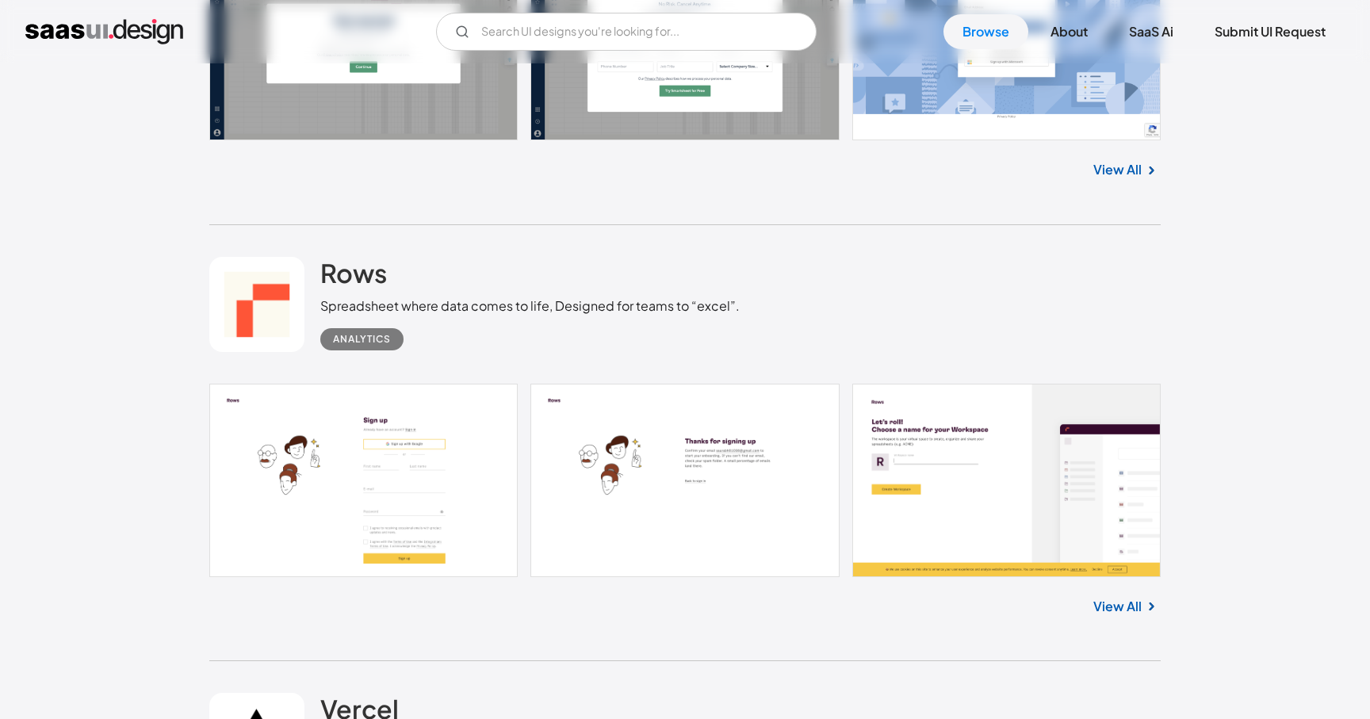
scroll to position [1458, 0]
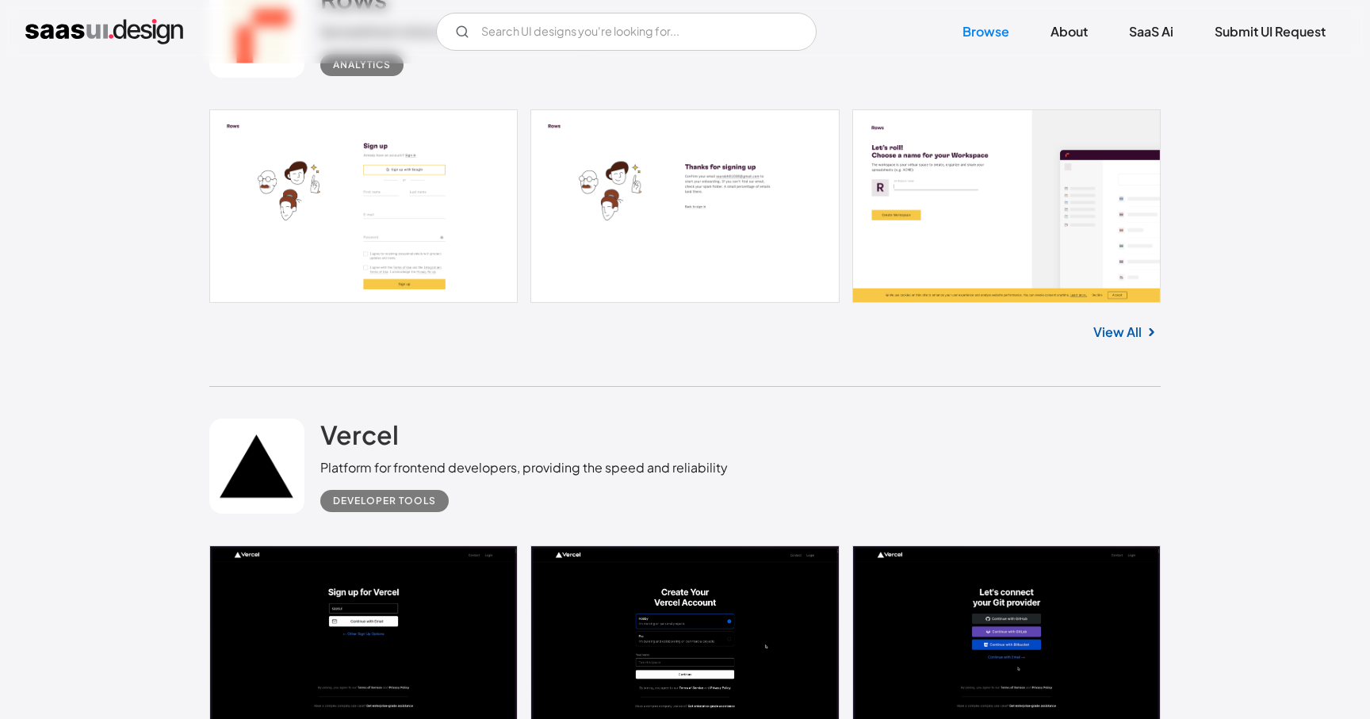
click at [1128, 339] on link "View All" at bounding box center [1118, 332] width 48 height 19
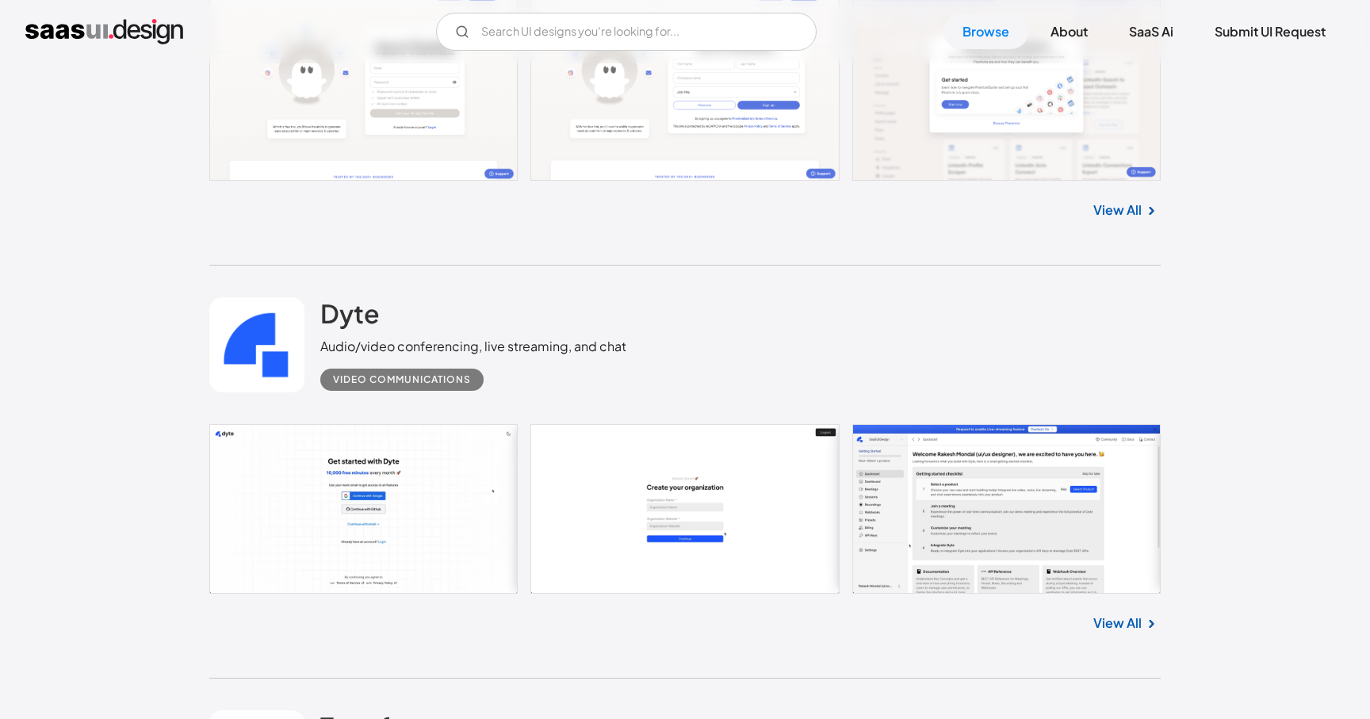
scroll to position [4517, 0]
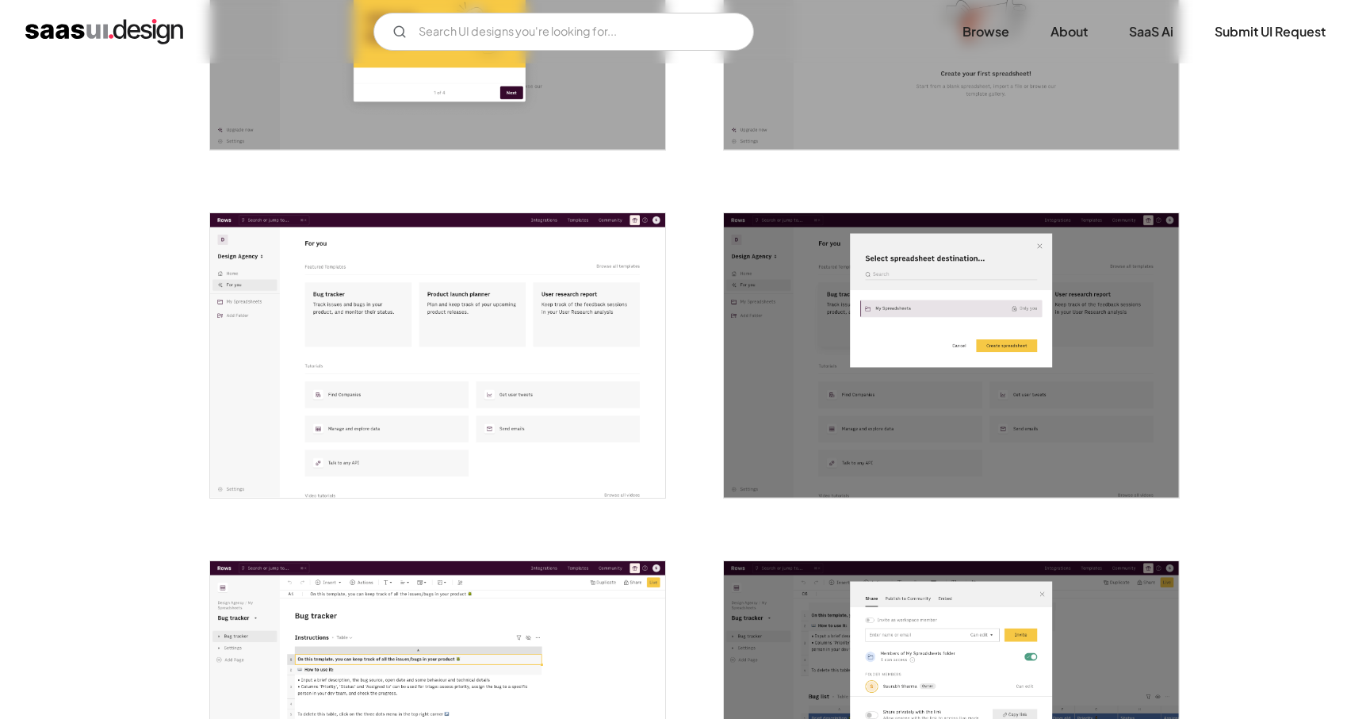
scroll to position [1941, 0]
